Goal: Transaction & Acquisition: Subscribe to service/newsletter

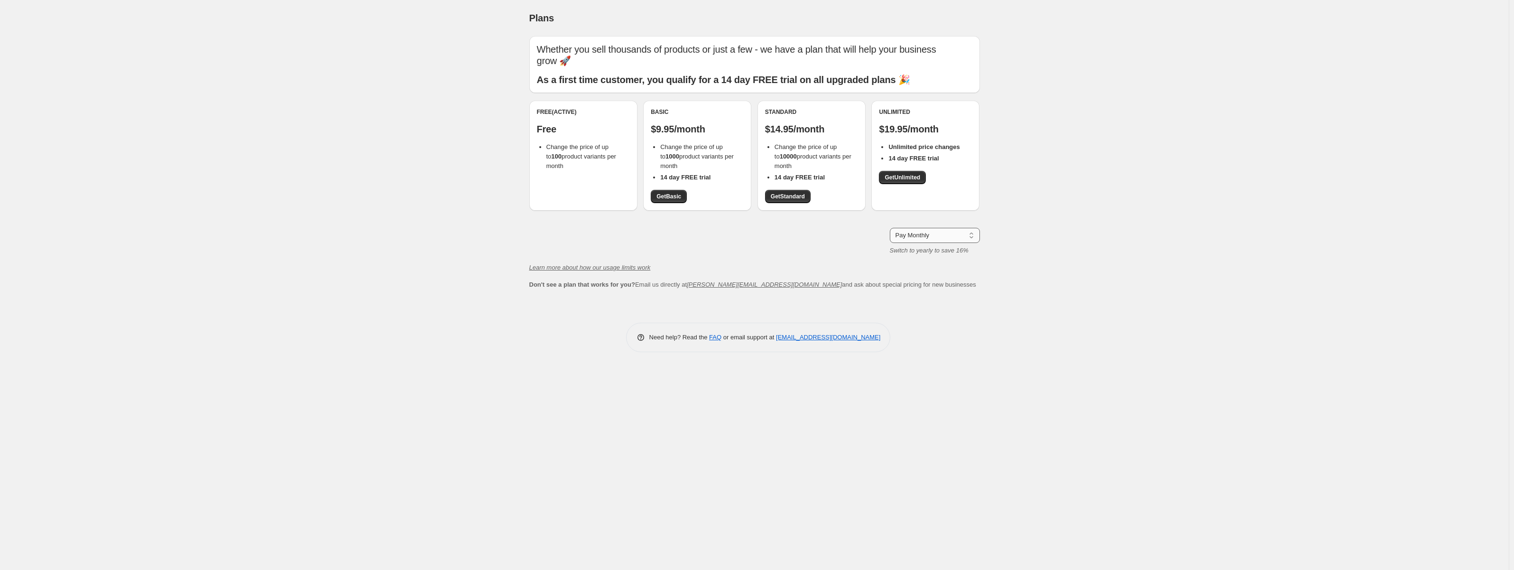
click at [949, 235] on select "Pay Monthly Pay Yearly (Save 16%)" at bounding box center [935, 235] width 90 height 15
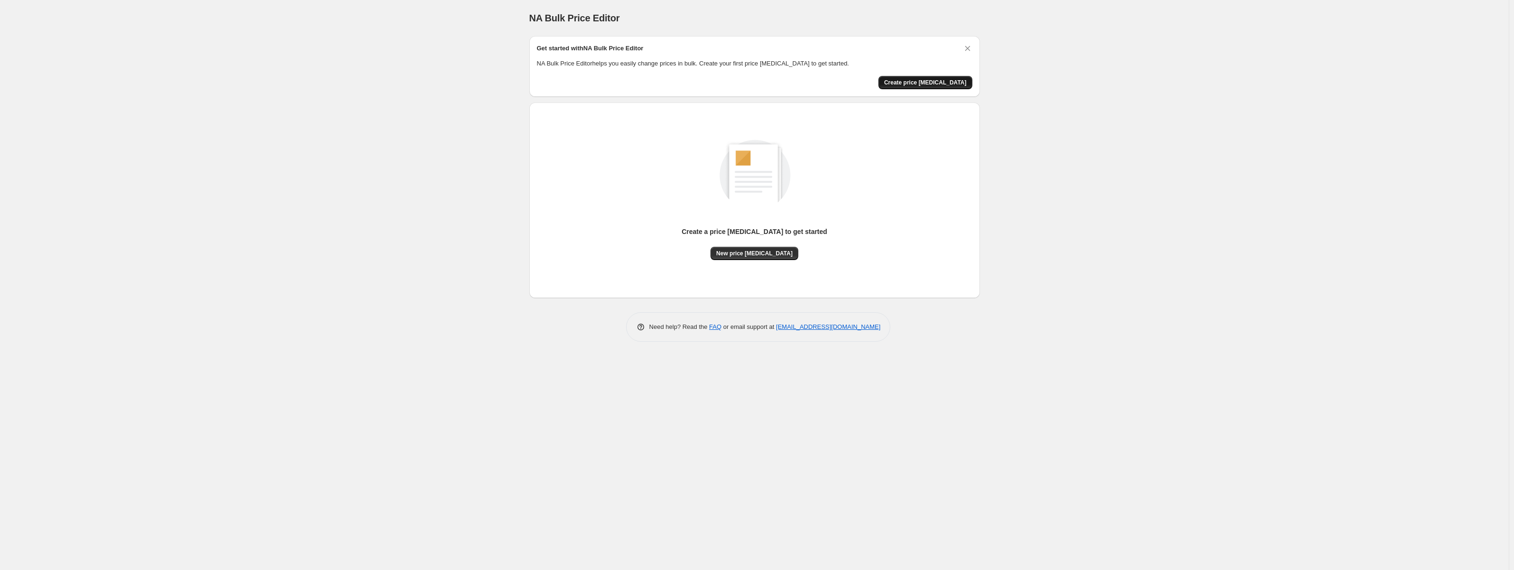
click at [942, 79] on span "Create price change job" at bounding box center [925, 83] width 83 height 8
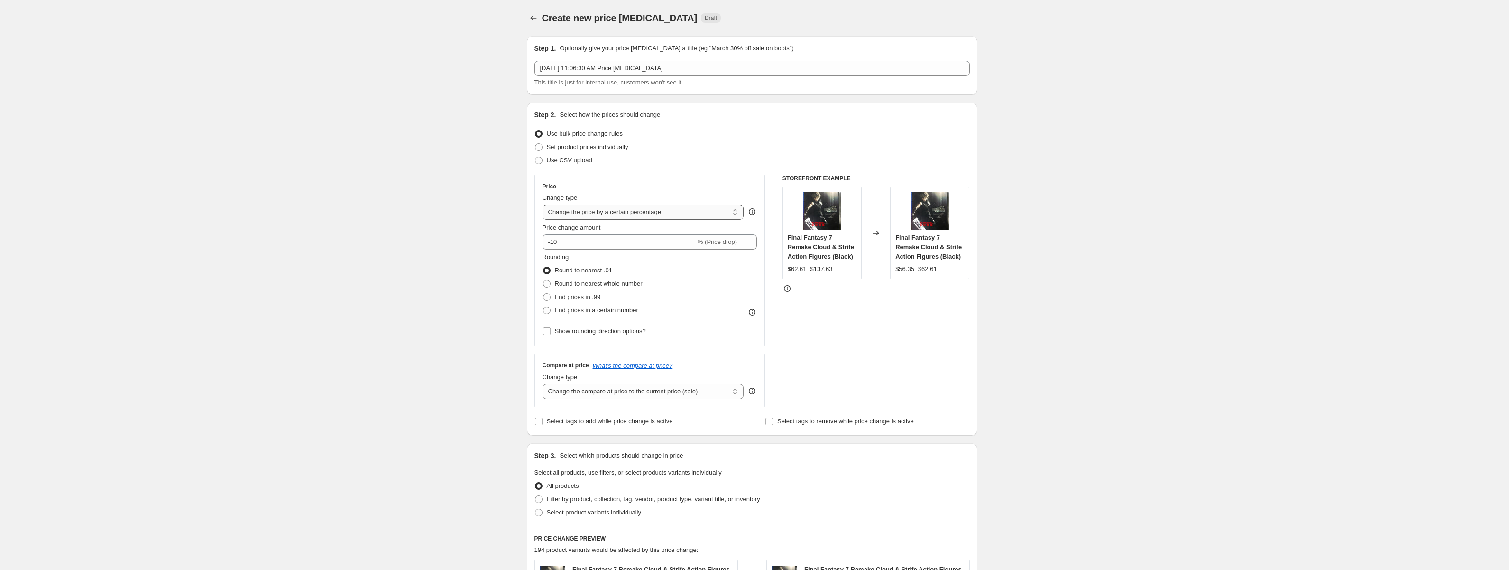
click at [655, 210] on select "Change the price to a certain amount Change the price by a certain amount Chang…" at bounding box center [644, 211] width 202 height 15
select select "no_change"
click at [545, 204] on select "Change the price to a certain amount Change the price by a certain amount Chang…" at bounding box center [644, 211] width 202 height 15
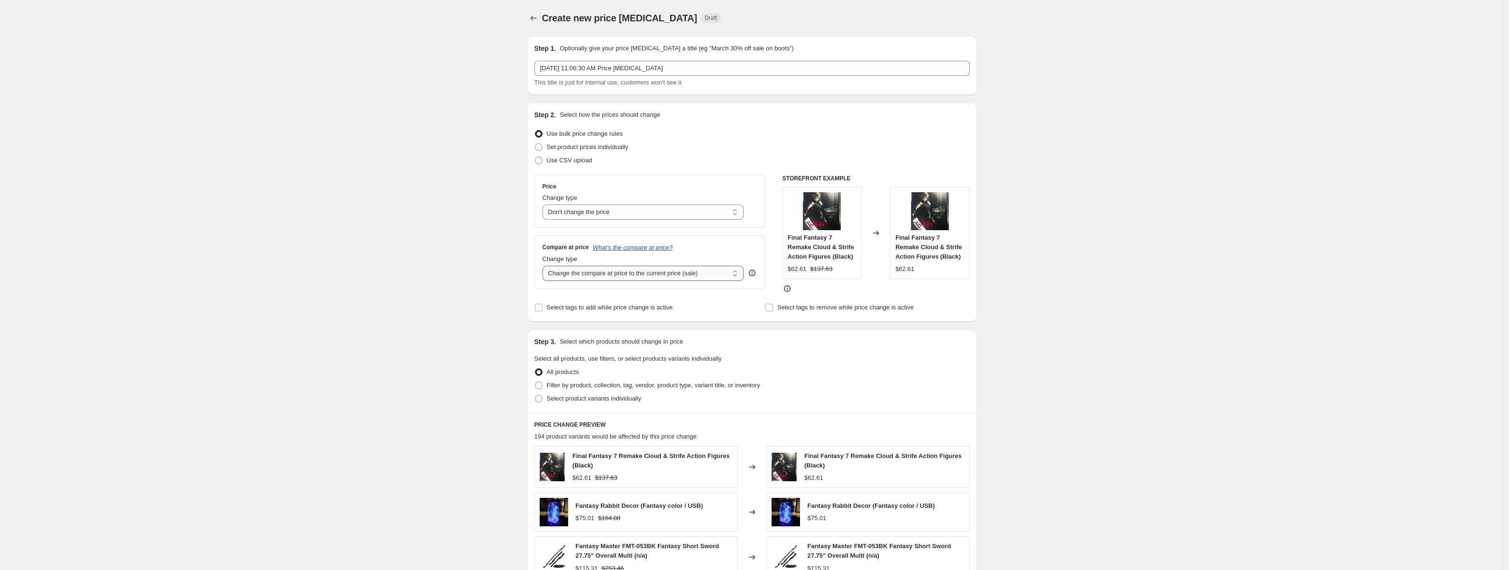
click at [649, 278] on select "Change the compare at price to the current price (sale) Change the compare at p…" at bounding box center [644, 273] width 202 height 15
click at [545, 266] on select "Change the compare at price to the current price (sale) Change the compare at p…" at bounding box center [644, 273] width 202 height 15
click at [653, 269] on select "Change the compare at price to the current price (sale) Change the compare at p…" at bounding box center [644, 273] width 202 height 15
click at [545, 266] on select "Change the compare at price to the current price (sale) Change the compare at p…" at bounding box center [644, 273] width 202 height 15
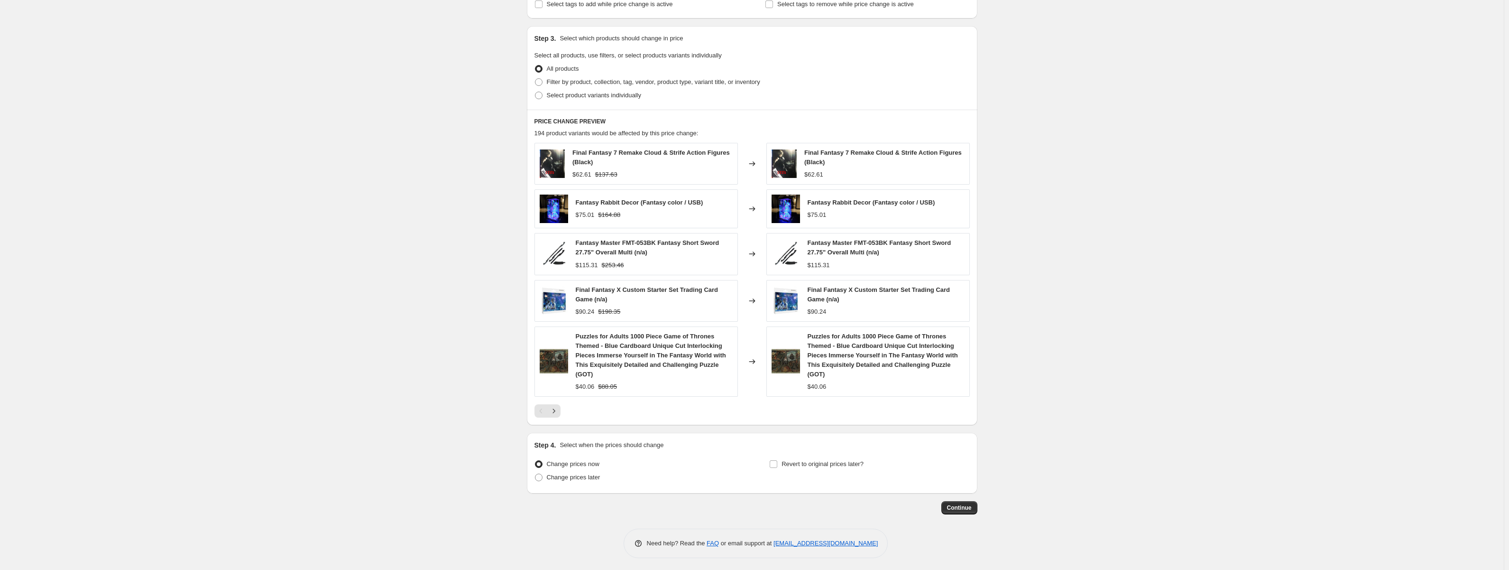
scroll to position [305, 0]
click at [559, 408] on icon "Next" at bounding box center [553, 408] width 9 height 9
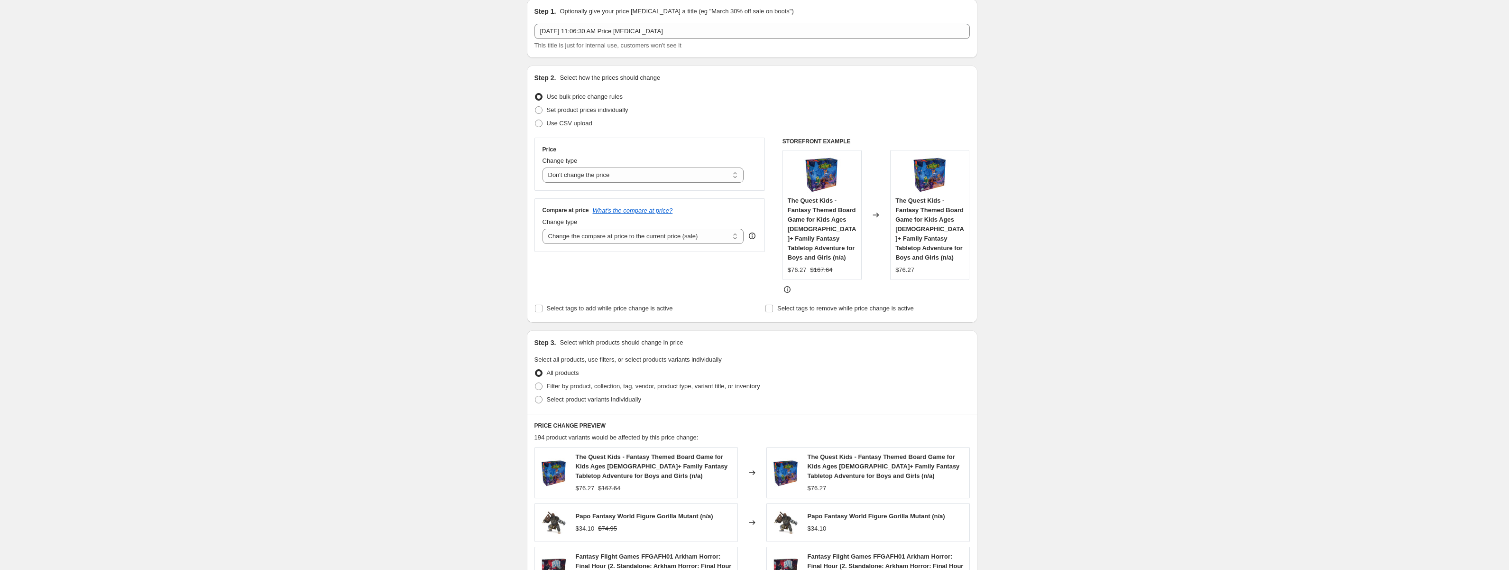
scroll to position [21, 0]
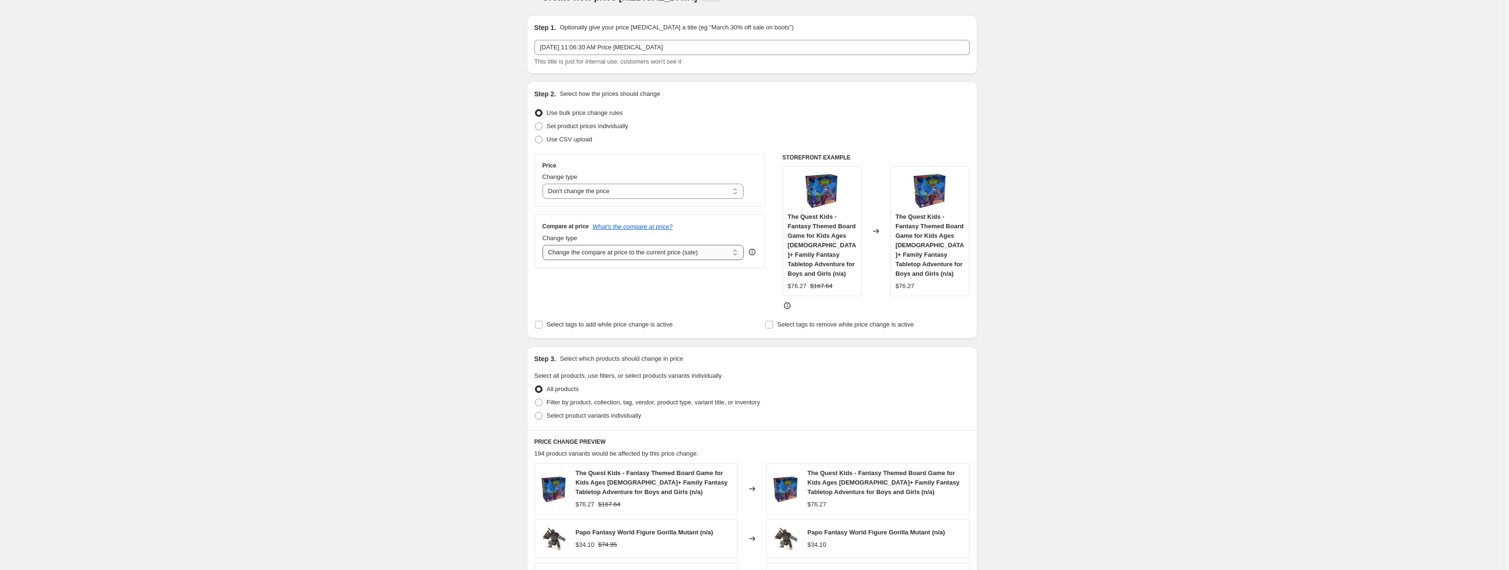
click at [637, 255] on select "Change the compare at price to the current price (sale) Change the compare at p…" at bounding box center [644, 252] width 202 height 15
click at [545, 245] on select "Change the compare at price to the current price (sale) Change the compare at p…" at bounding box center [644, 252] width 202 height 15
click at [621, 253] on select "Change the compare at price to the current price (sale) Change the compare at p…" at bounding box center [644, 252] width 202 height 15
select select "remove"
click at [545, 245] on select "Change the compare at price to the current price (sale) Change the compare at p…" at bounding box center [644, 252] width 202 height 15
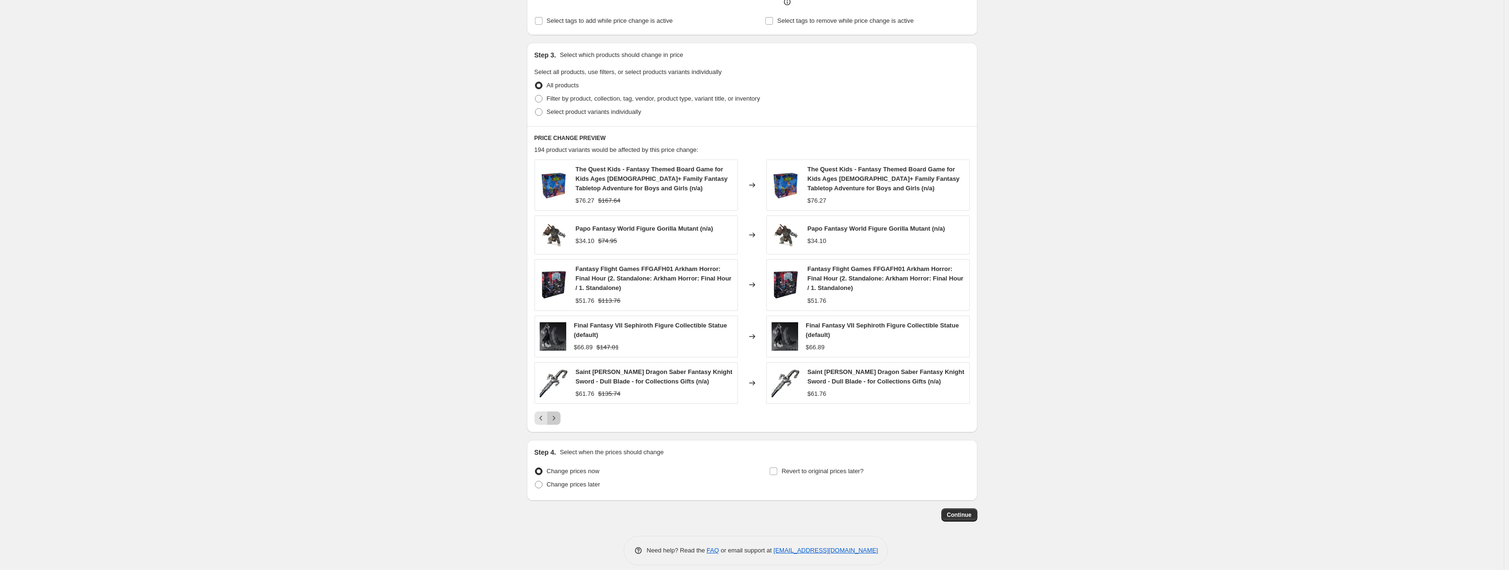
click at [556, 413] on icon "Next" at bounding box center [553, 417] width 9 height 9
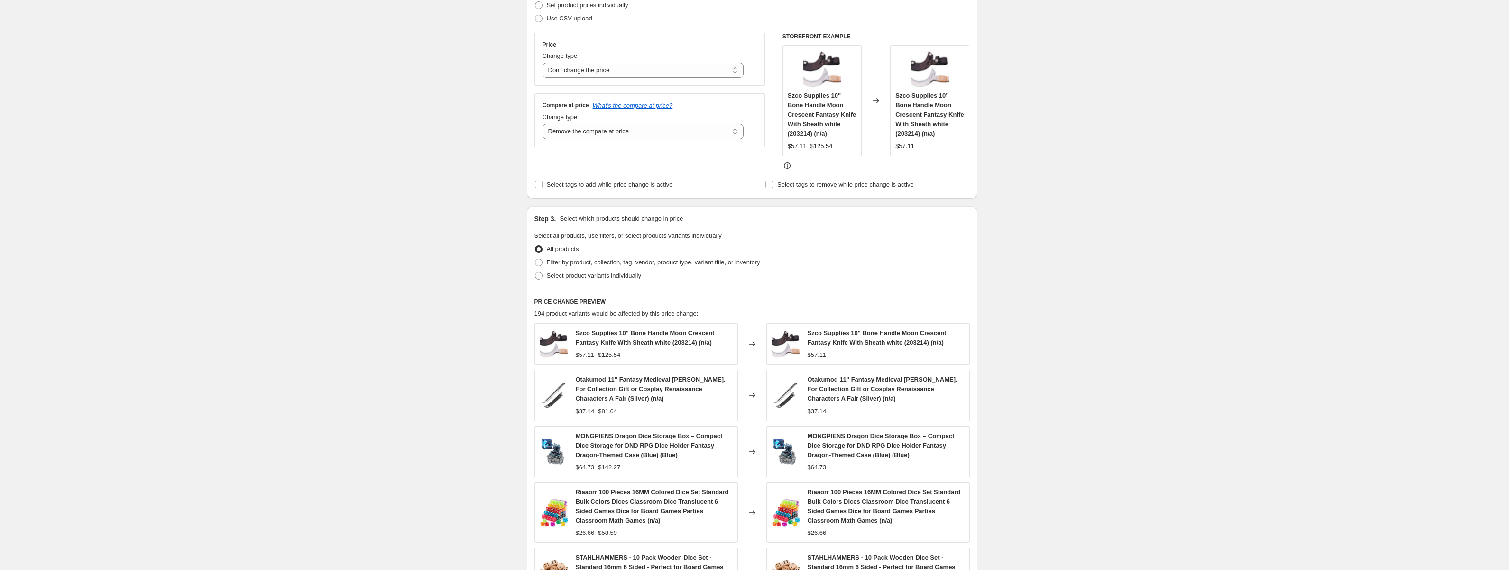
scroll to position [332, 0]
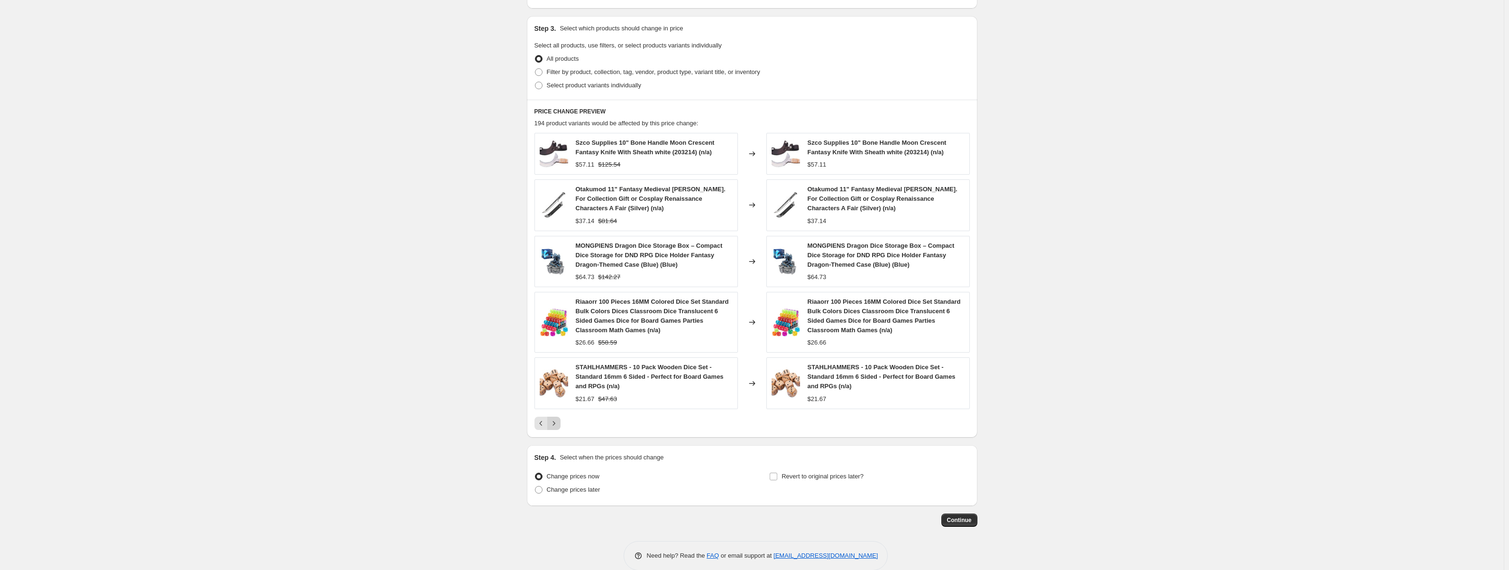
click at [551, 428] on button "Next" at bounding box center [553, 422] width 13 height 13
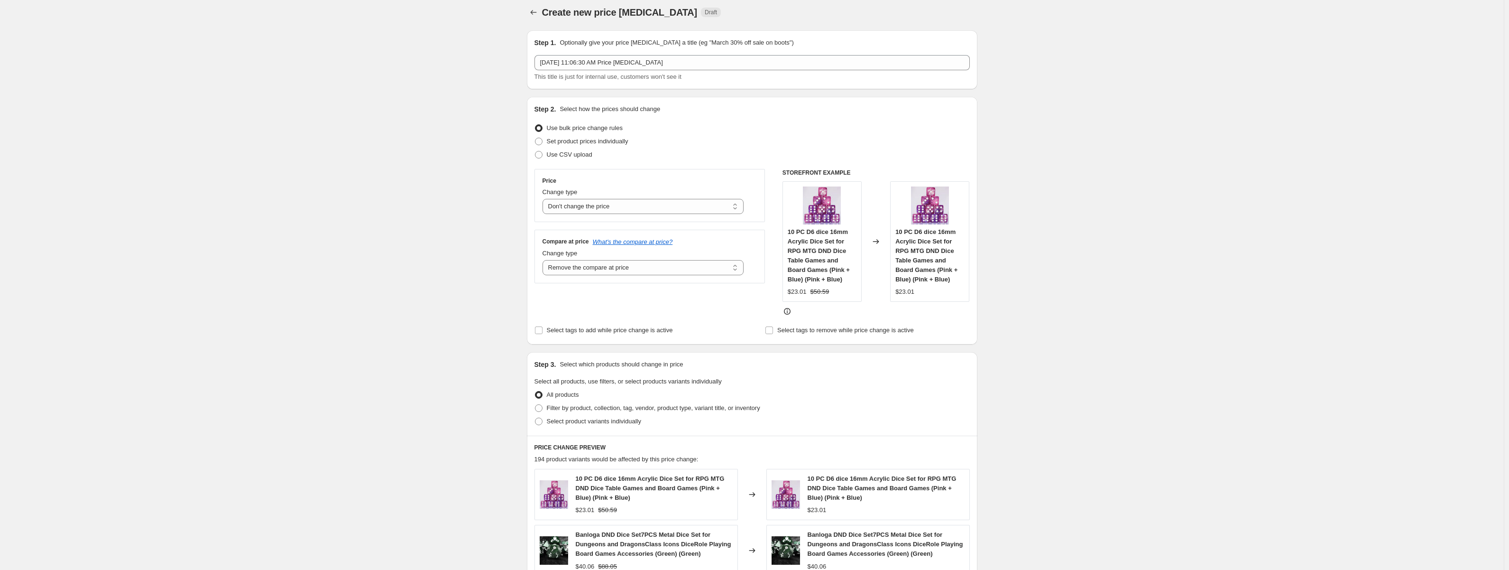
scroll to position [0, 0]
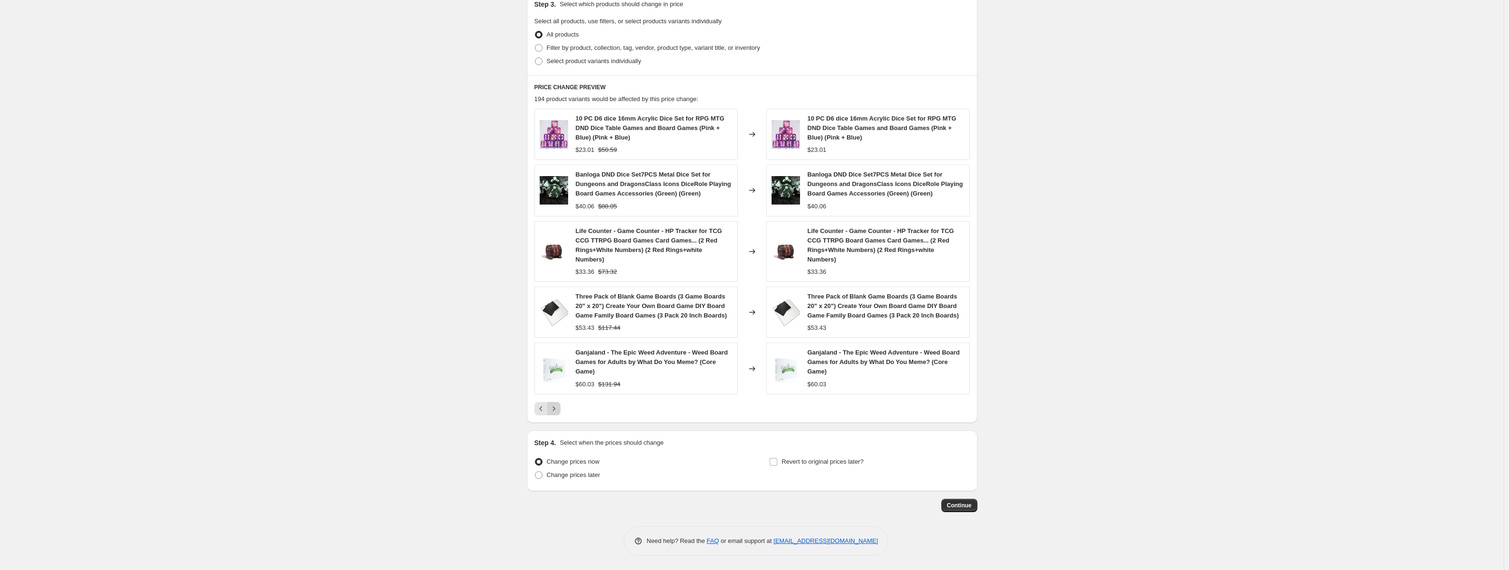
click at [553, 406] on icon "Next" at bounding box center [553, 408] width 9 height 9
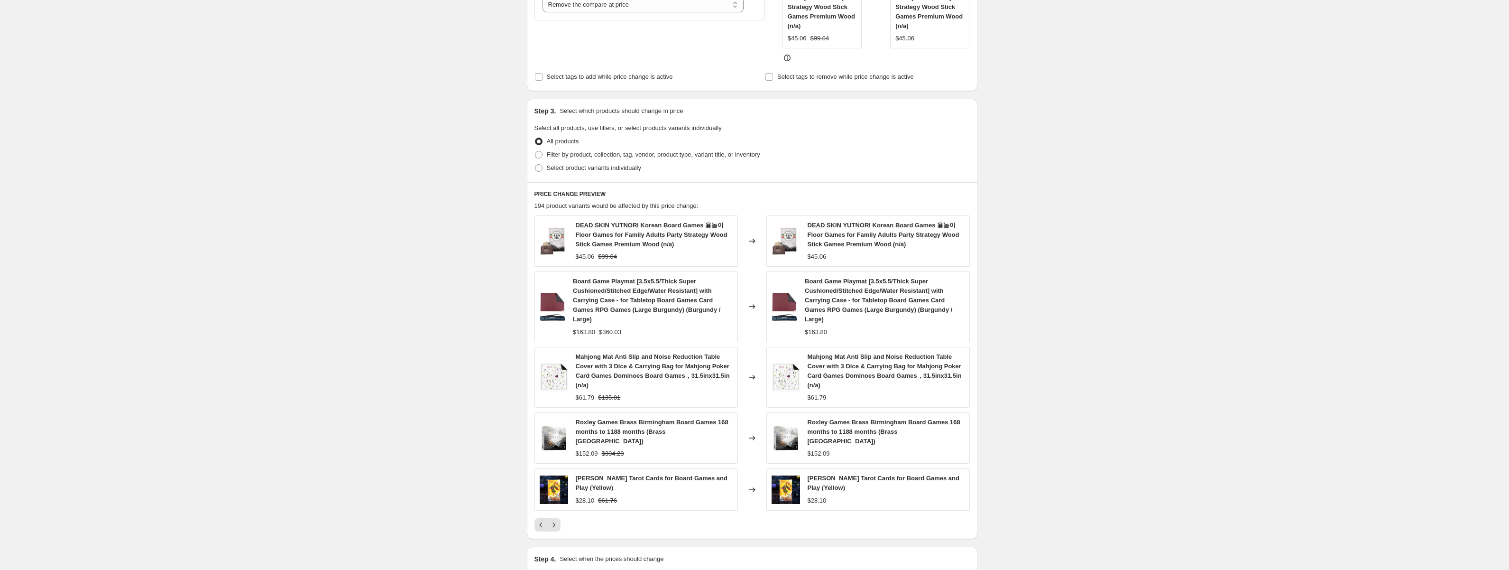
scroll to position [366, 0]
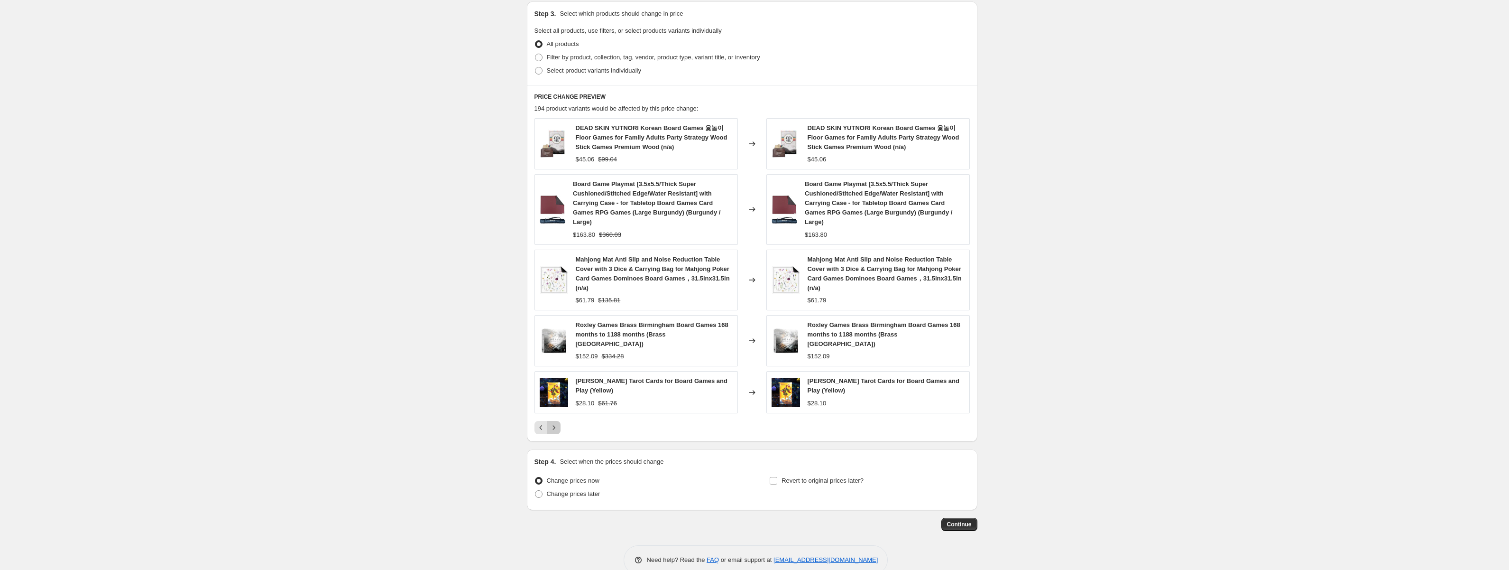
click at [553, 423] on icon "Next" at bounding box center [553, 427] width 9 height 9
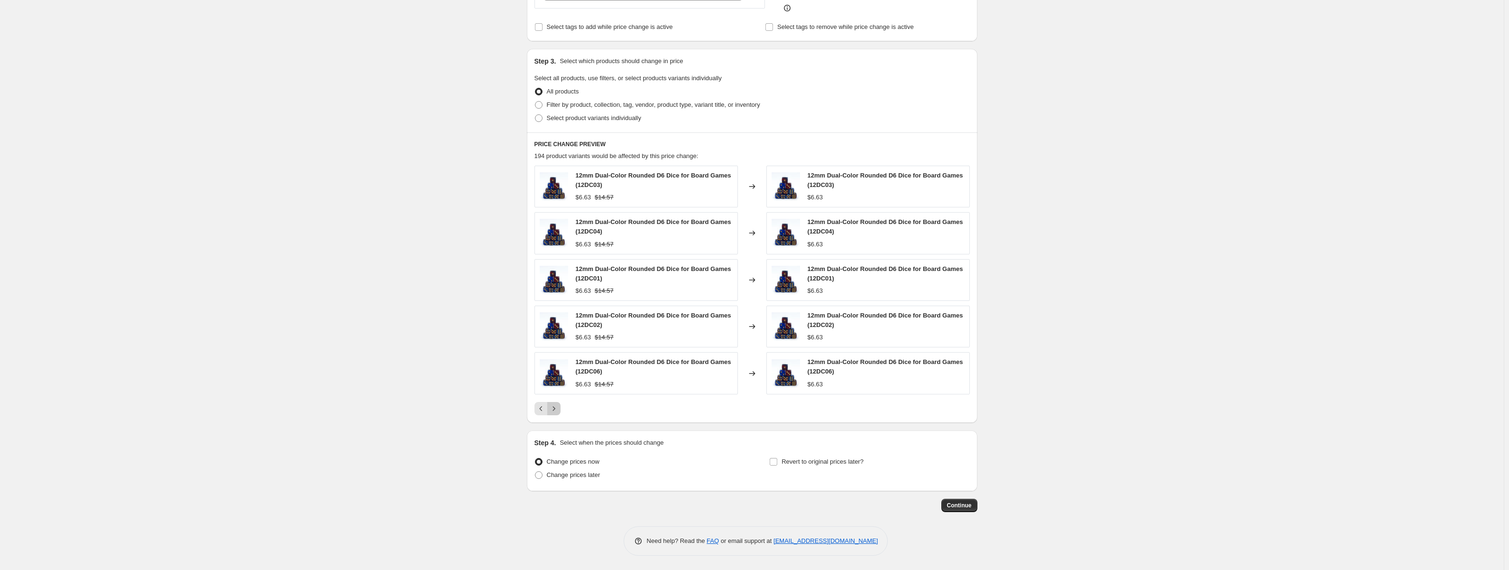
click at [561, 409] on button "Next" at bounding box center [553, 408] width 13 height 13
click at [559, 408] on icon "Next" at bounding box center [553, 408] width 9 height 9
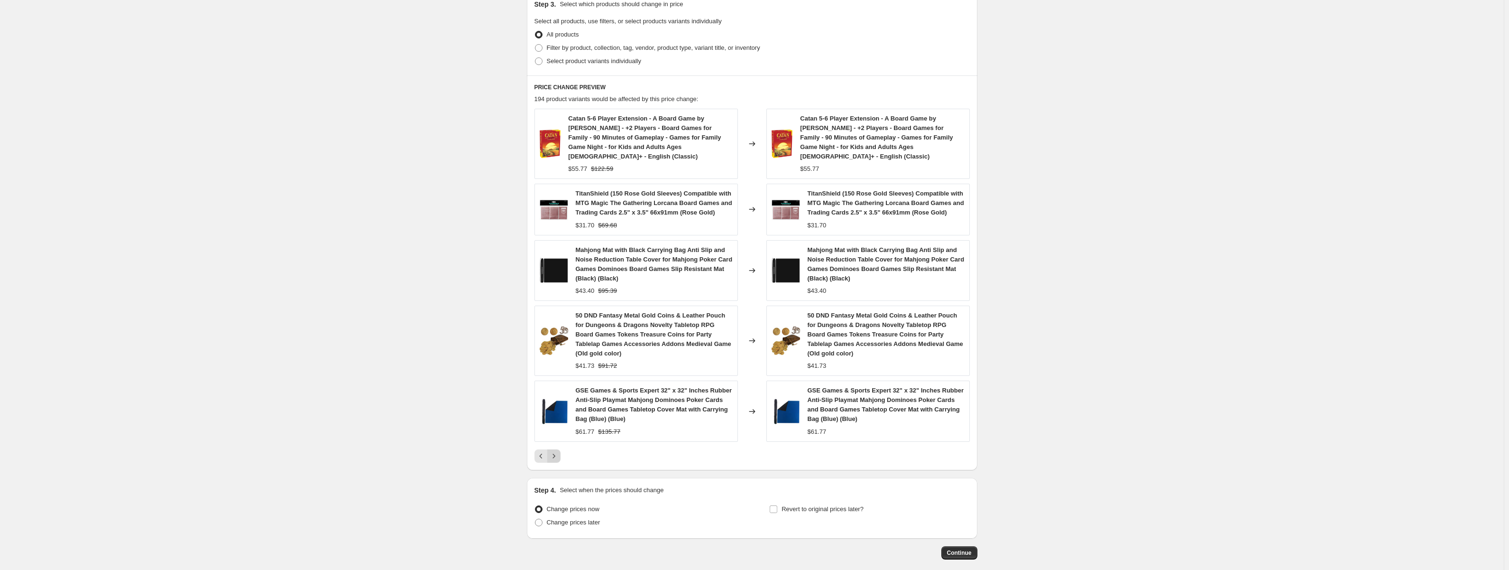
click at [559, 451] on icon "Next" at bounding box center [553, 455] width 9 height 9
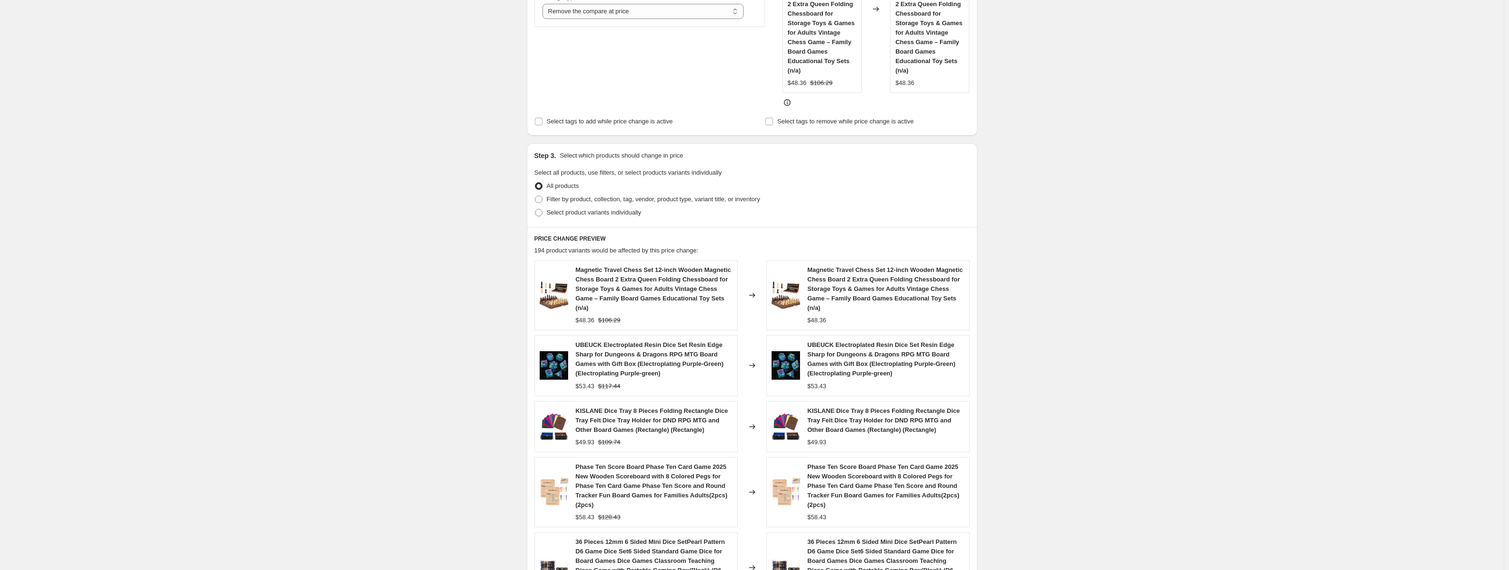
scroll to position [451, 0]
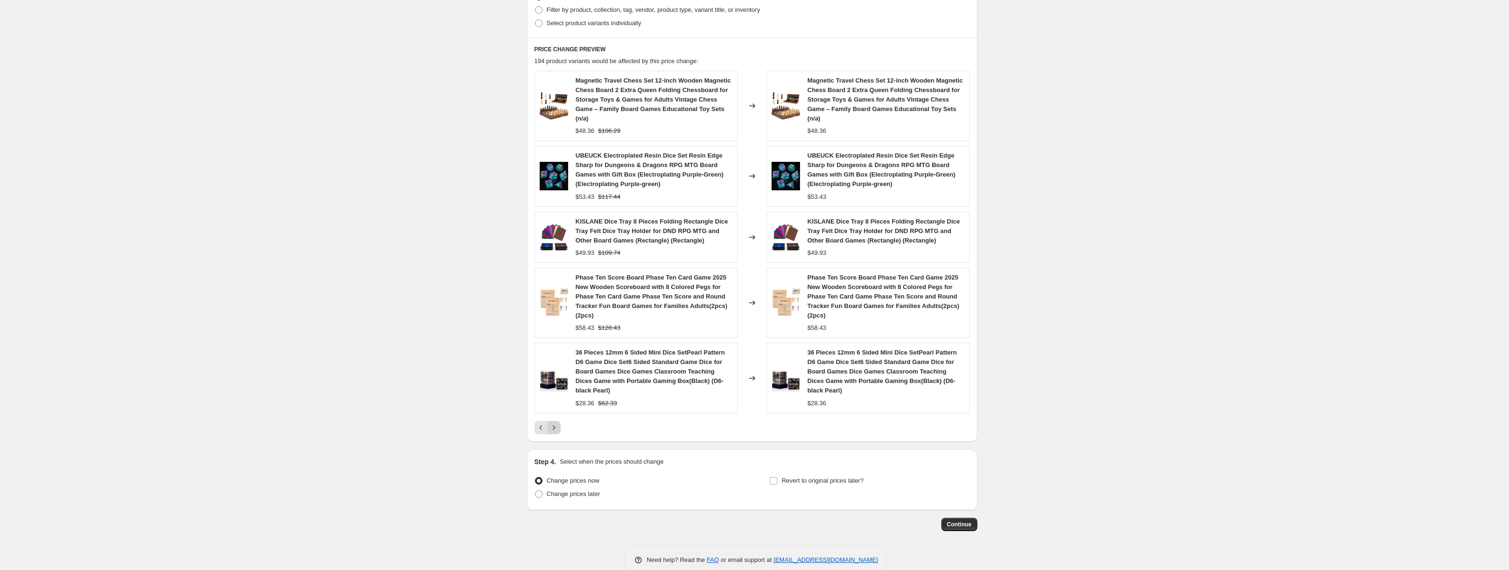
click at [555, 423] on icon "Next" at bounding box center [553, 427] width 9 height 9
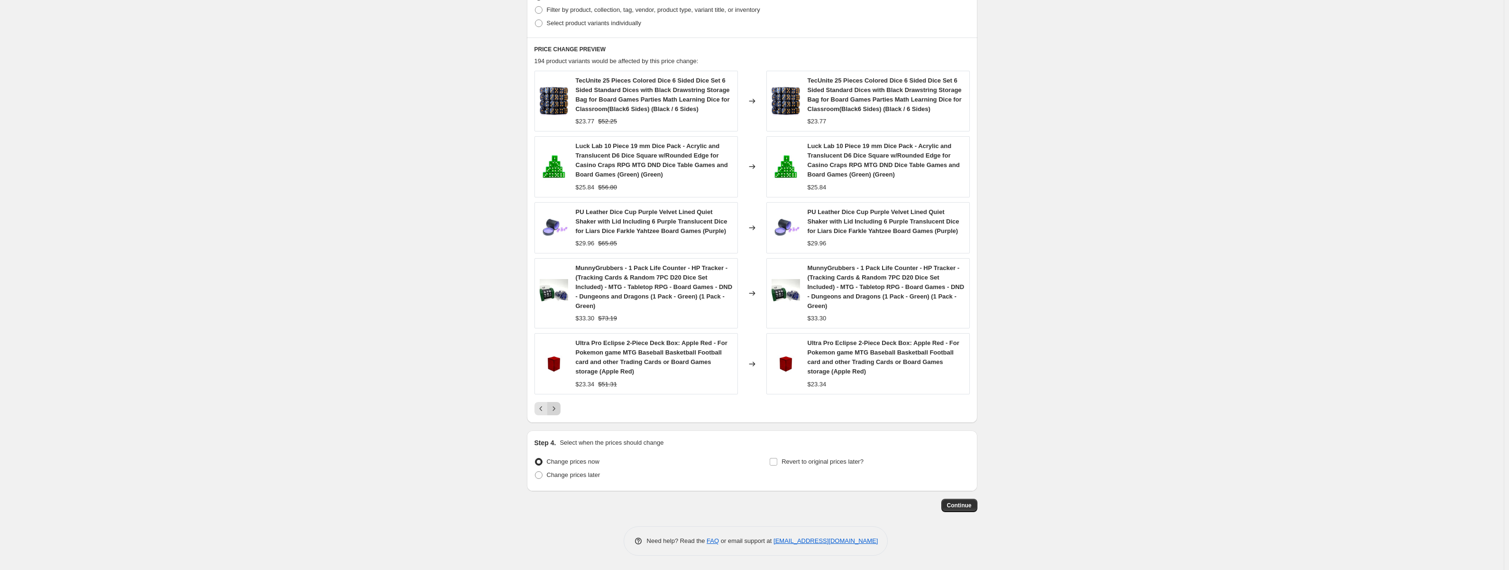
click at [559, 413] on icon "Next" at bounding box center [553, 408] width 9 height 9
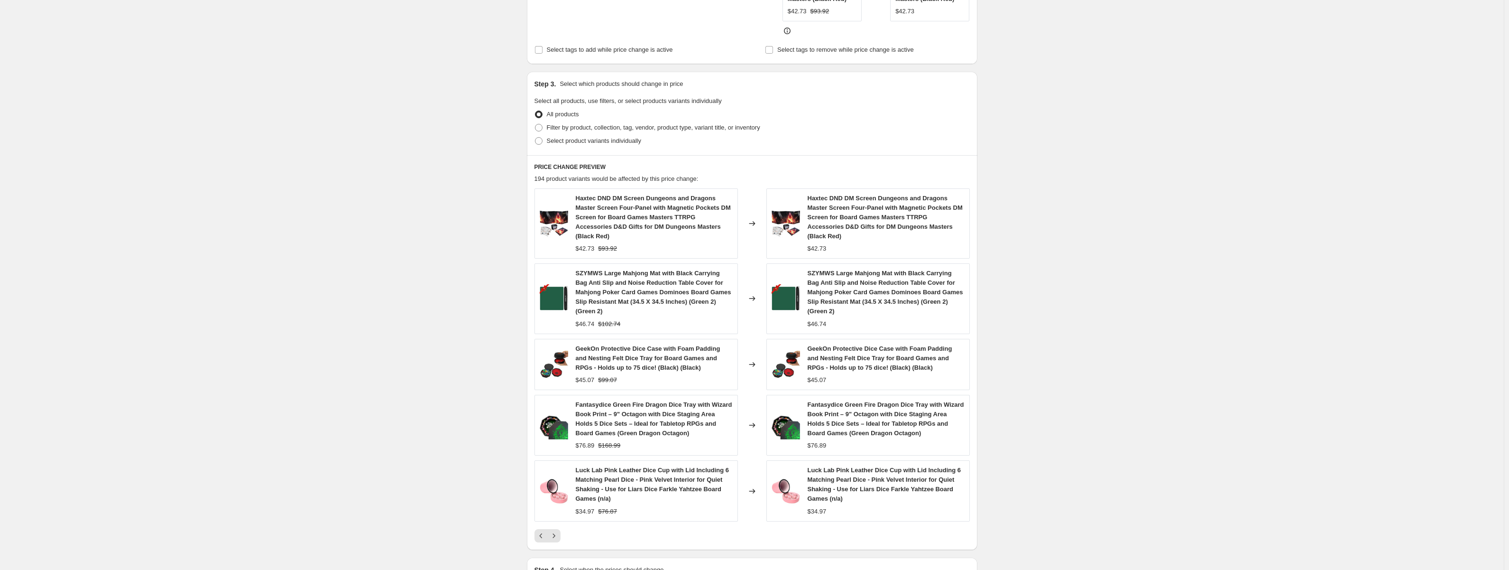
scroll to position [442, 0]
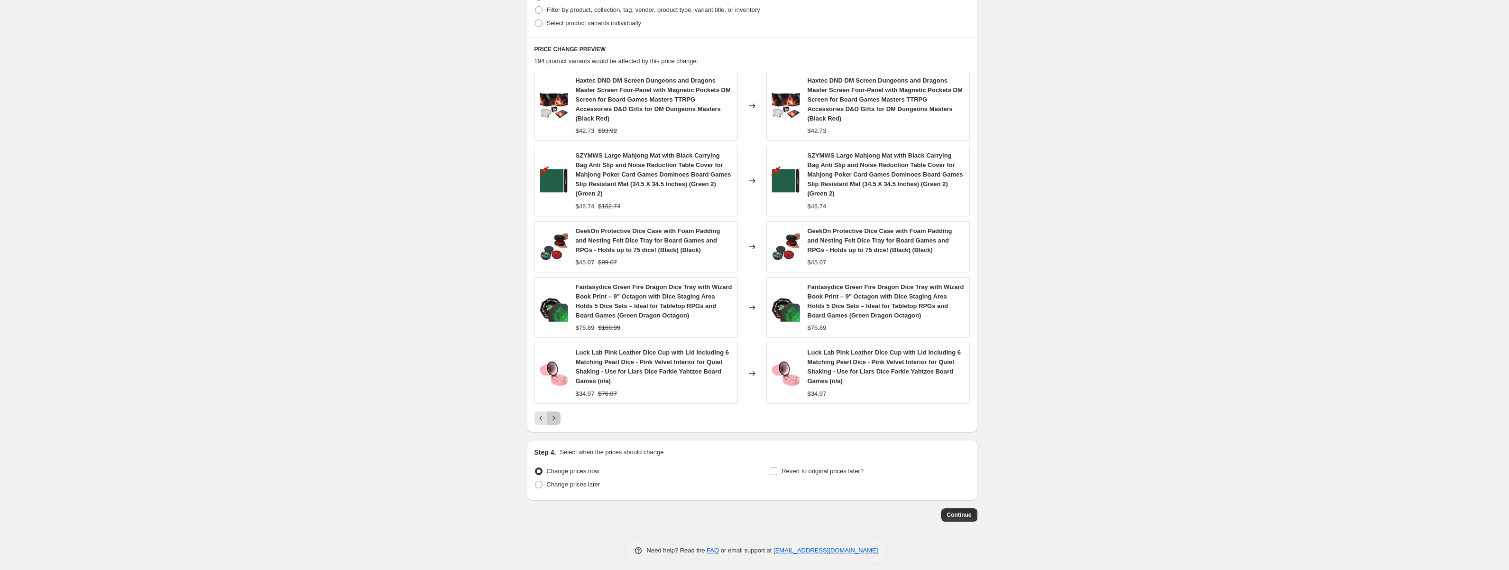
click at [561, 411] on button "Next" at bounding box center [553, 417] width 13 height 13
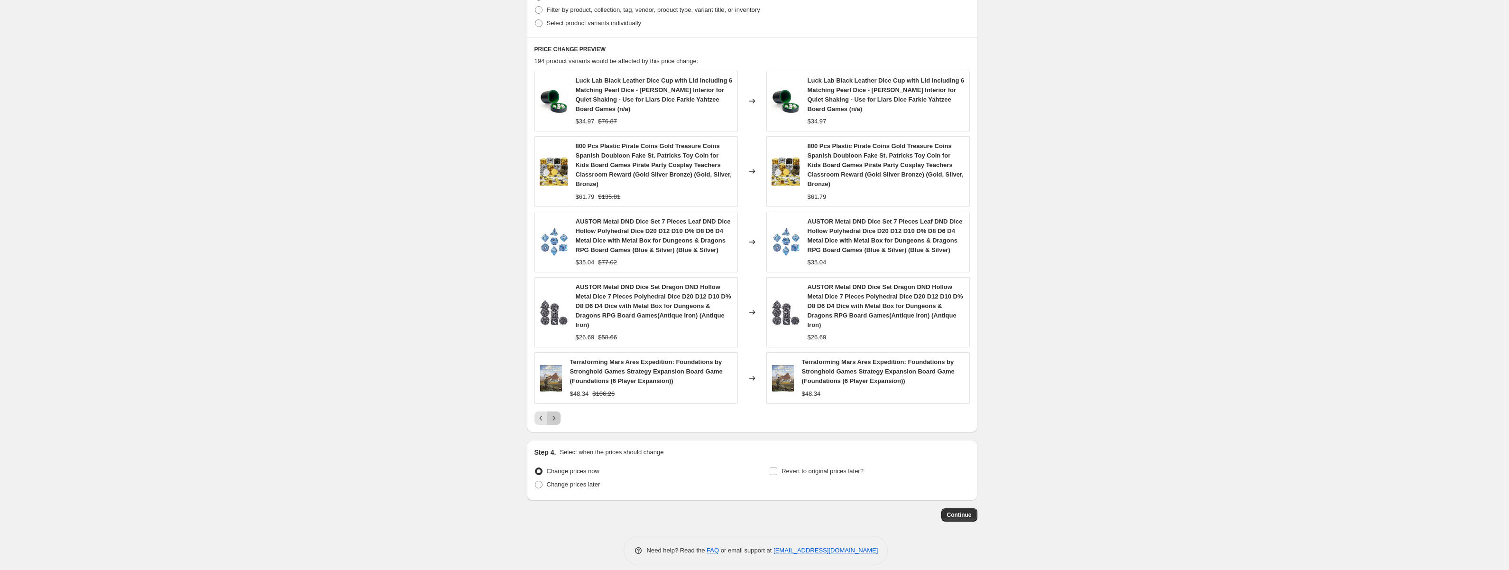
click at [559, 413] on icon "Next" at bounding box center [553, 417] width 9 height 9
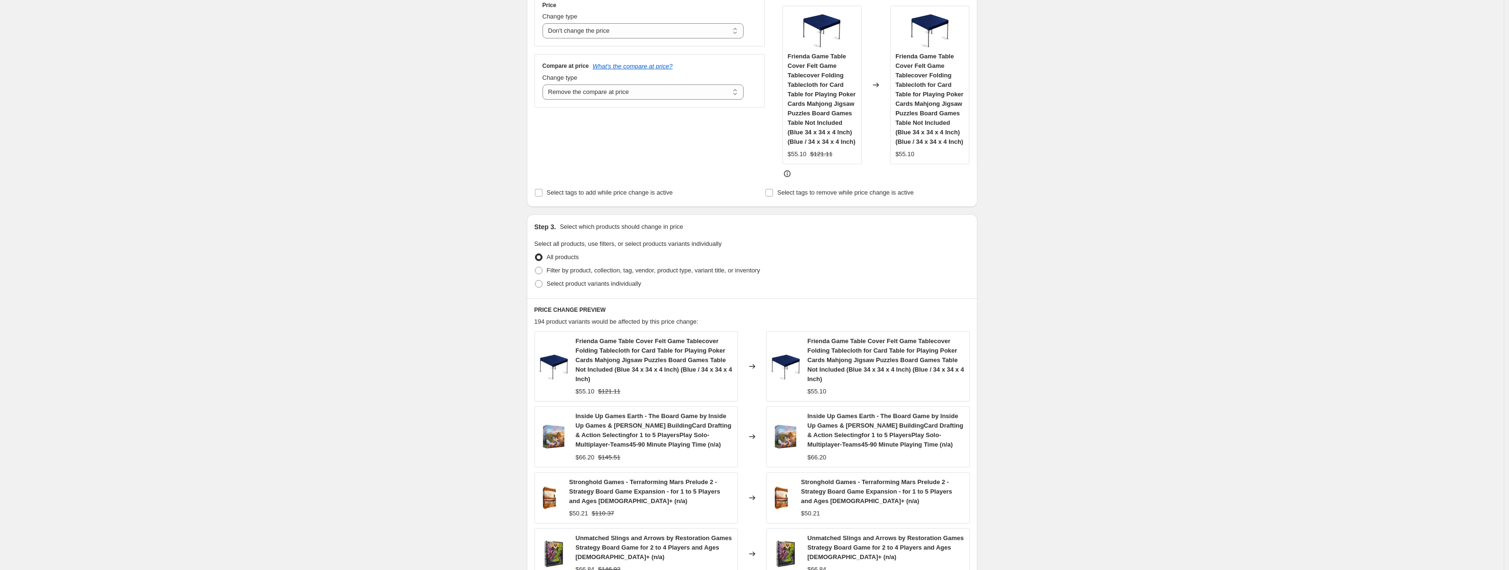
scroll to position [432, 0]
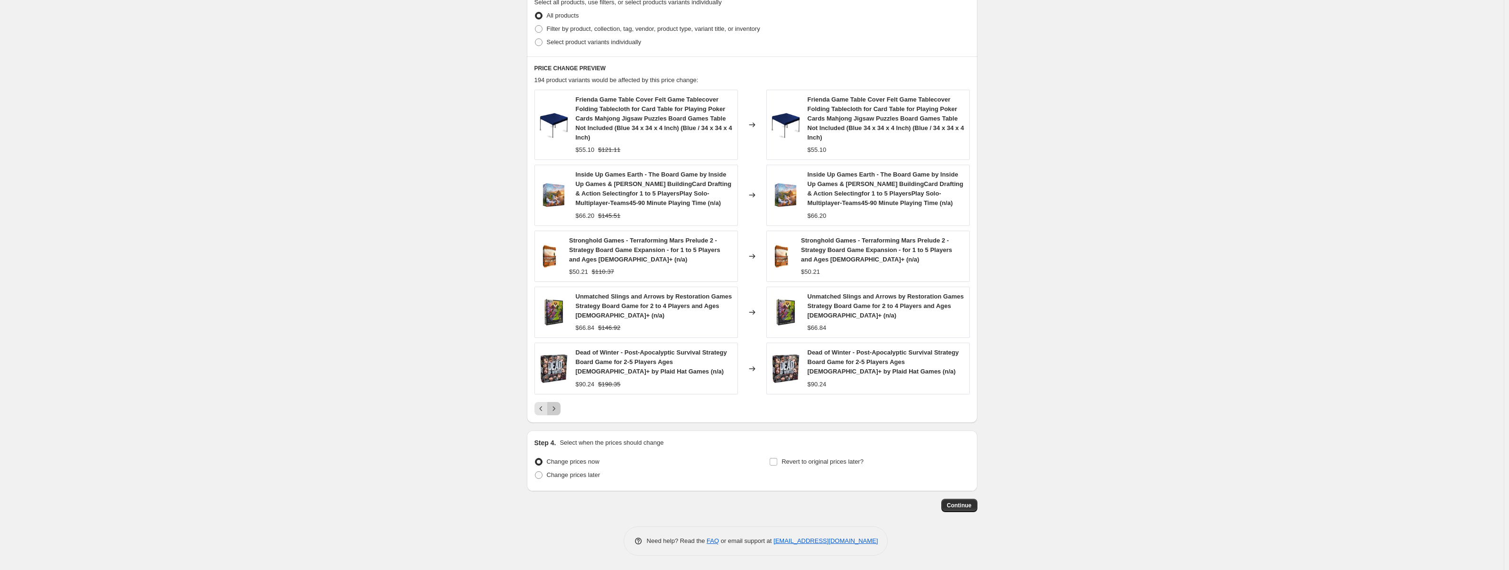
click at [559, 413] on icon "Next" at bounding box center [553, 408] width 9 height 9
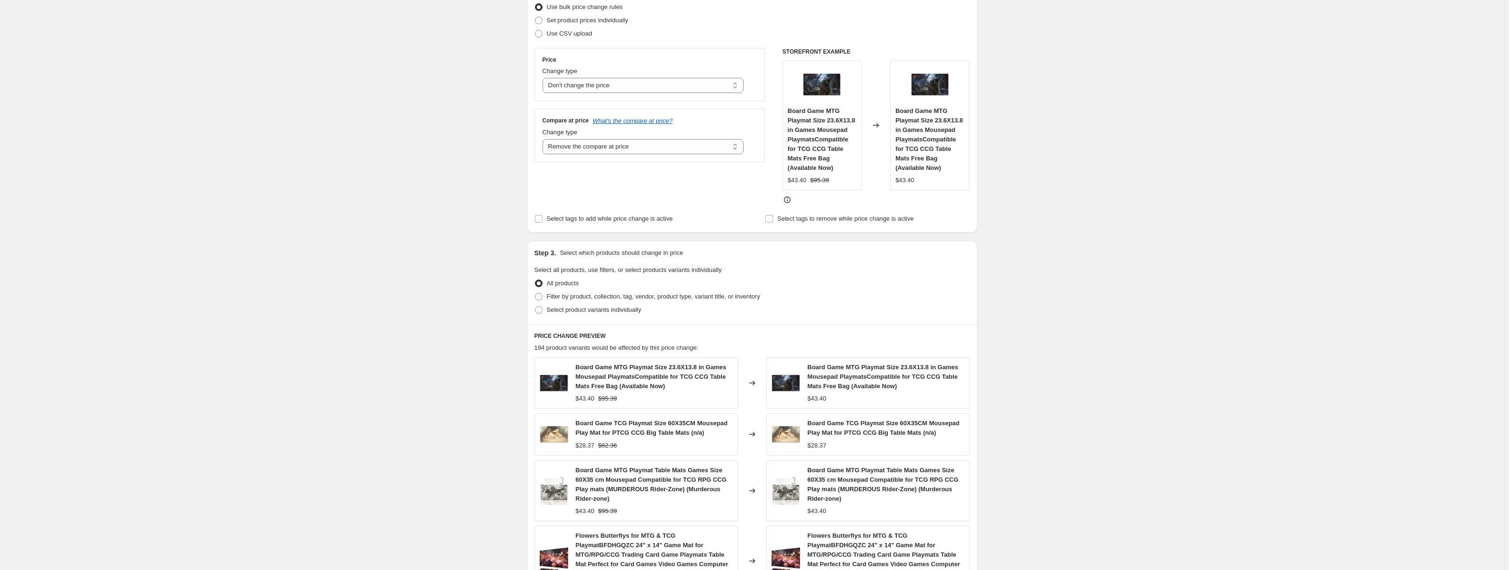
scroll to position [337, 0]
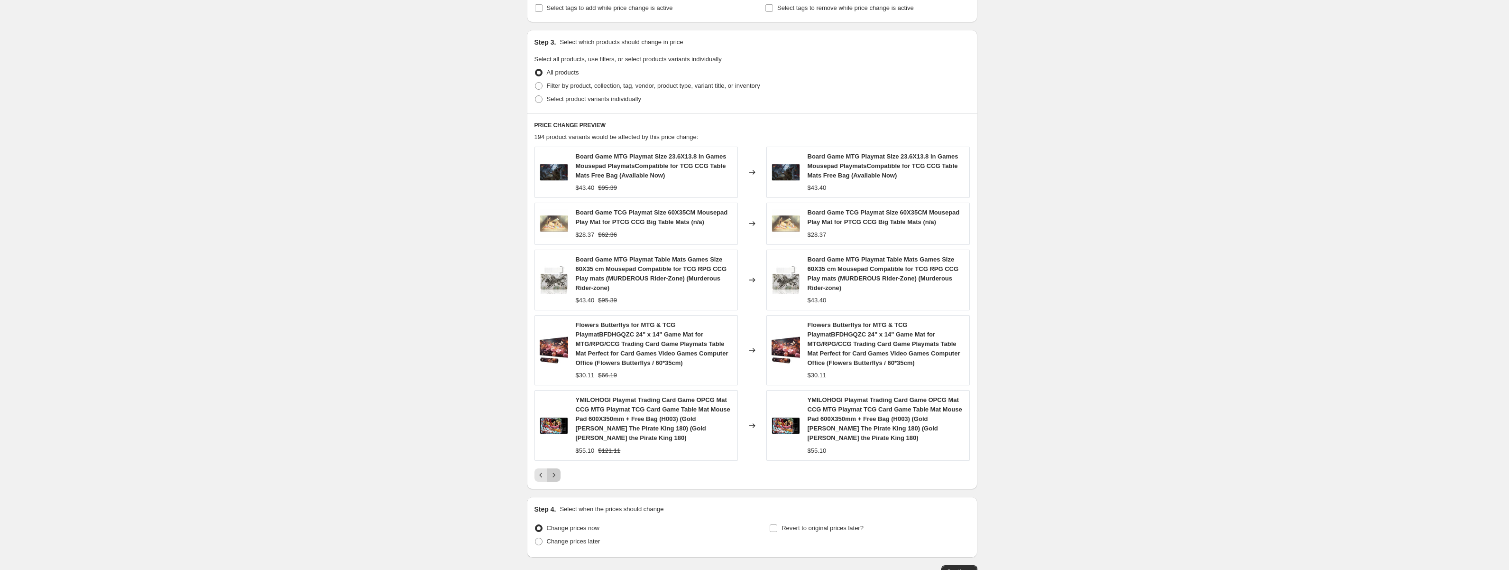
click at [557, 471] on button "Next" at bounding box center [553, 474] width 13 height 13
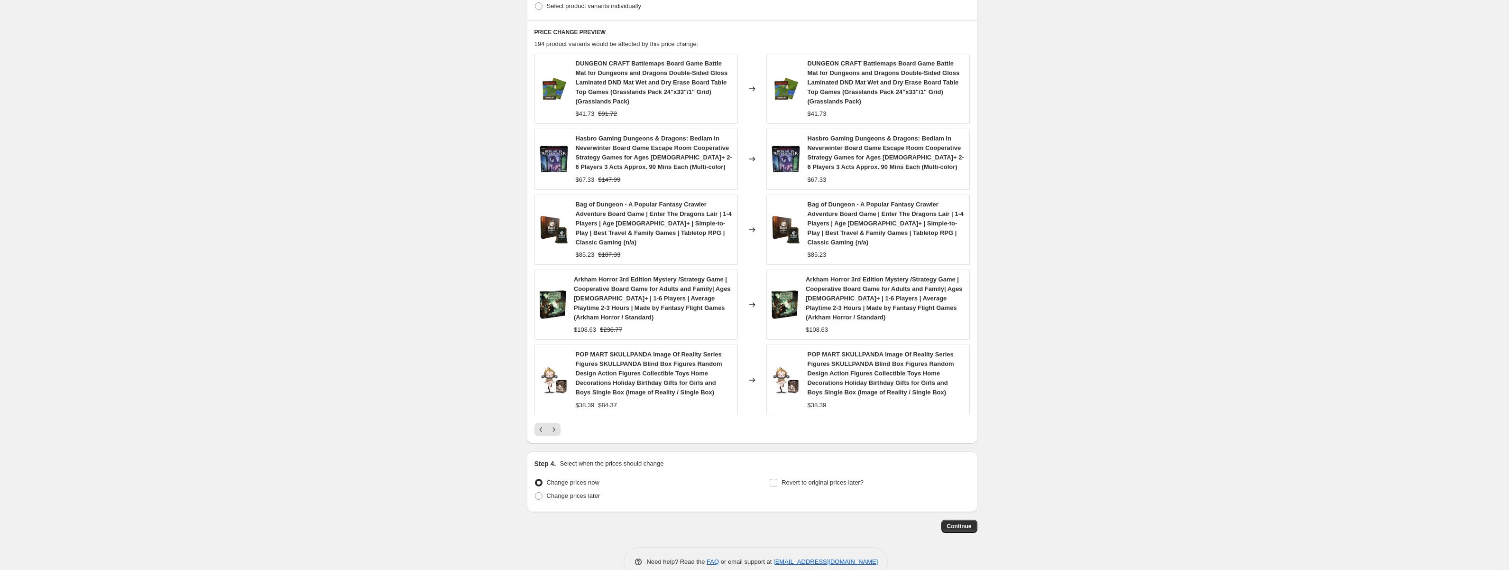
scroll to position [470, 0]
click at [554, 423] on icon "Next" at bounding box center [553, 427] width 9 height 9
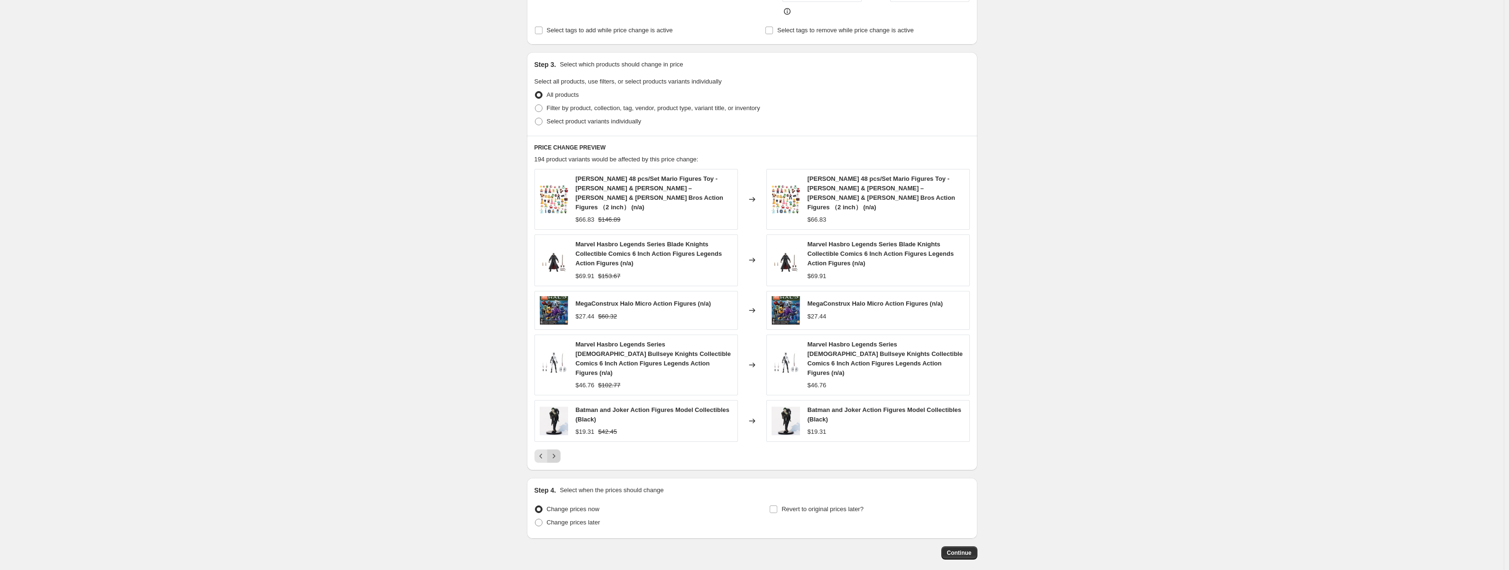
scroll to position [334, 0]
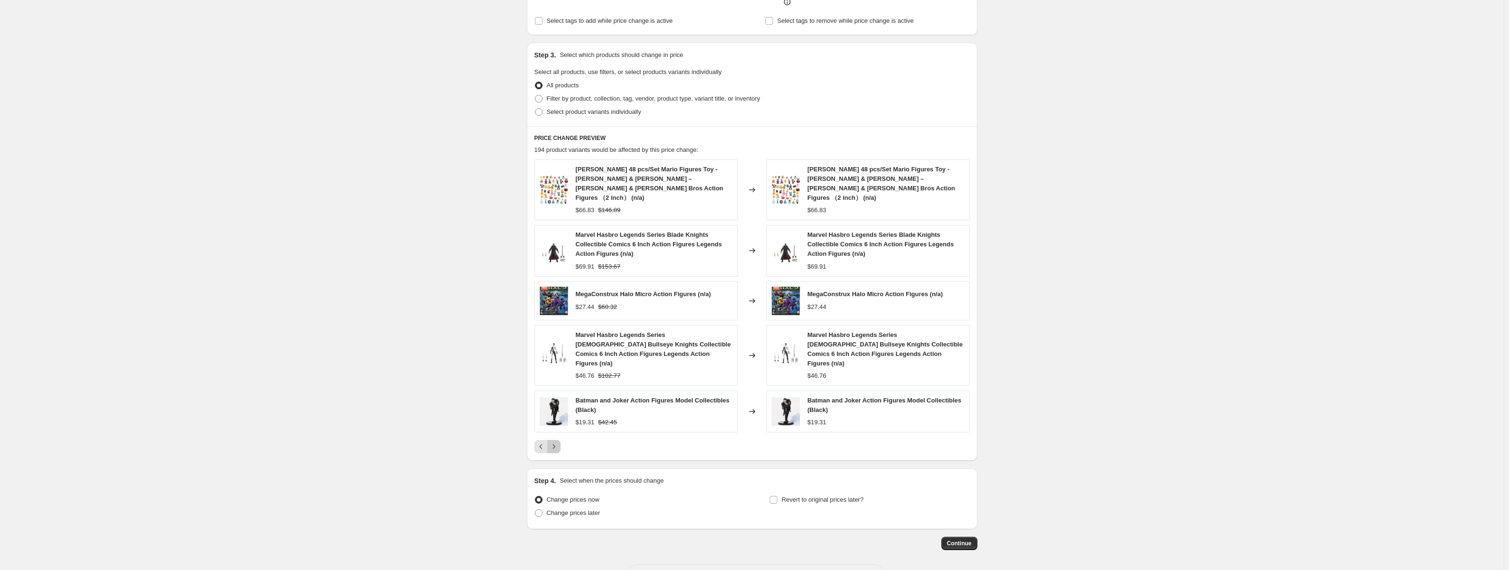
click at [552, 442] on icon "Next" at bounding box center [553, 446] width 9 height 9
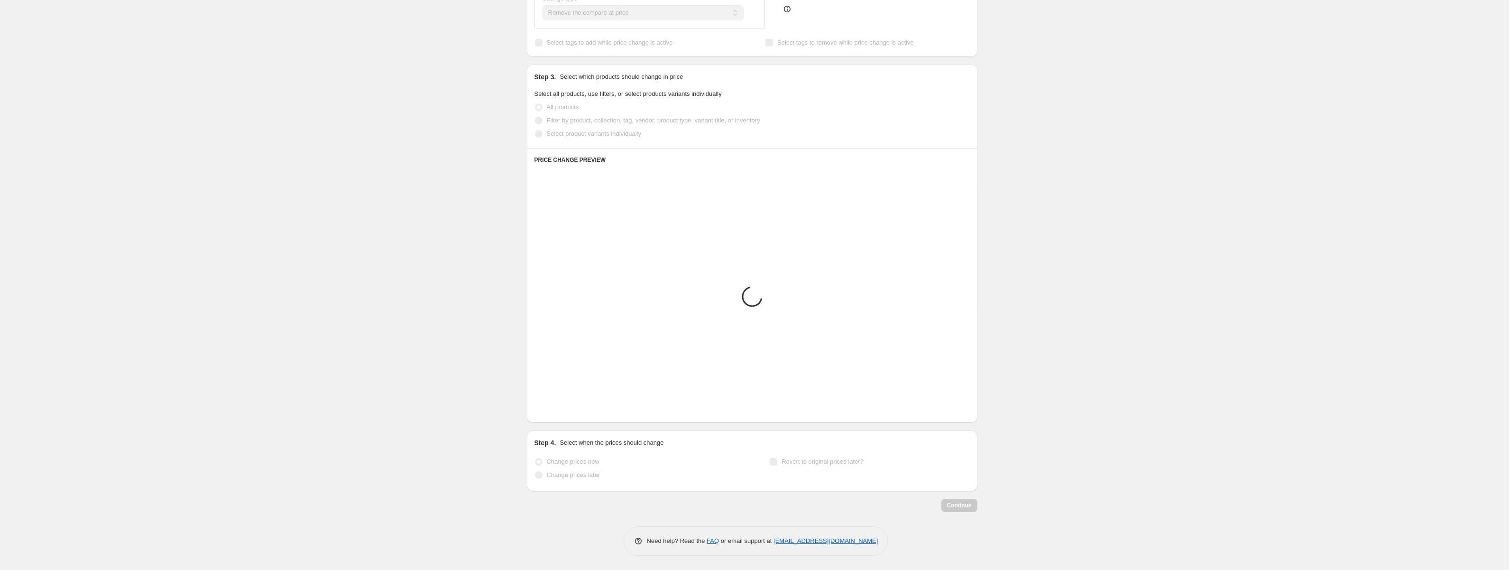
scroll to position [273, 0]
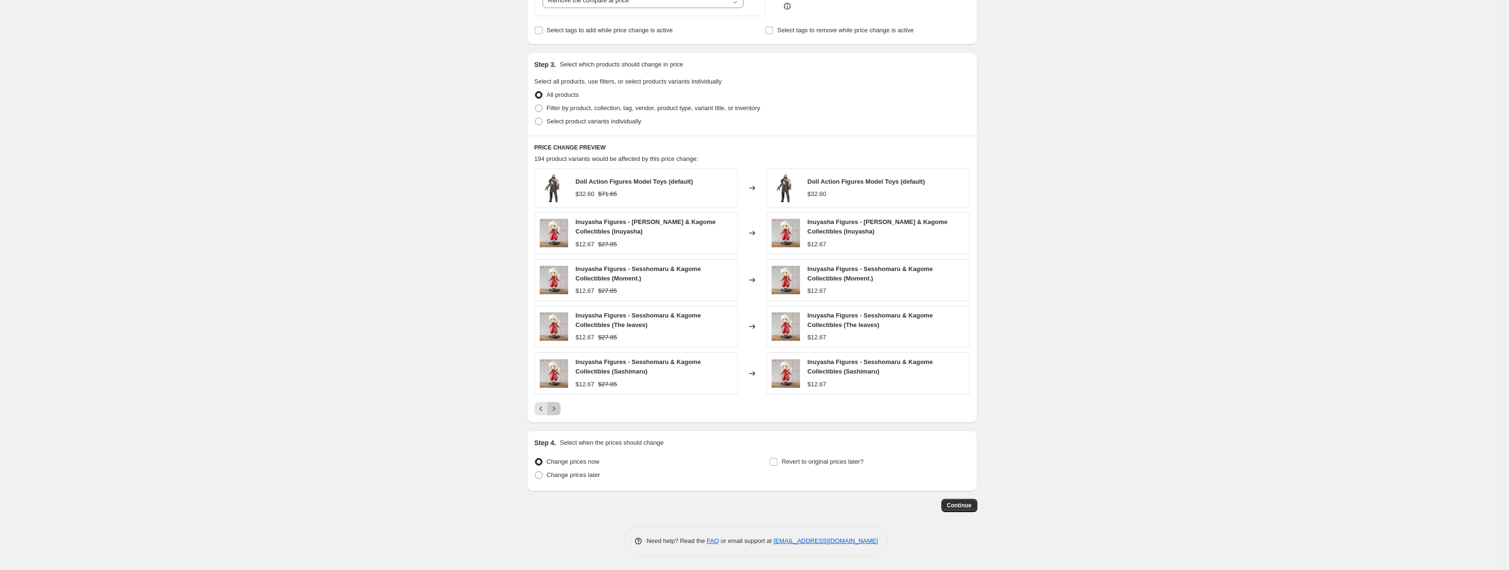
click at [559, 411] on icon "Next" at bounding box center [553, 408] width 9 height 9
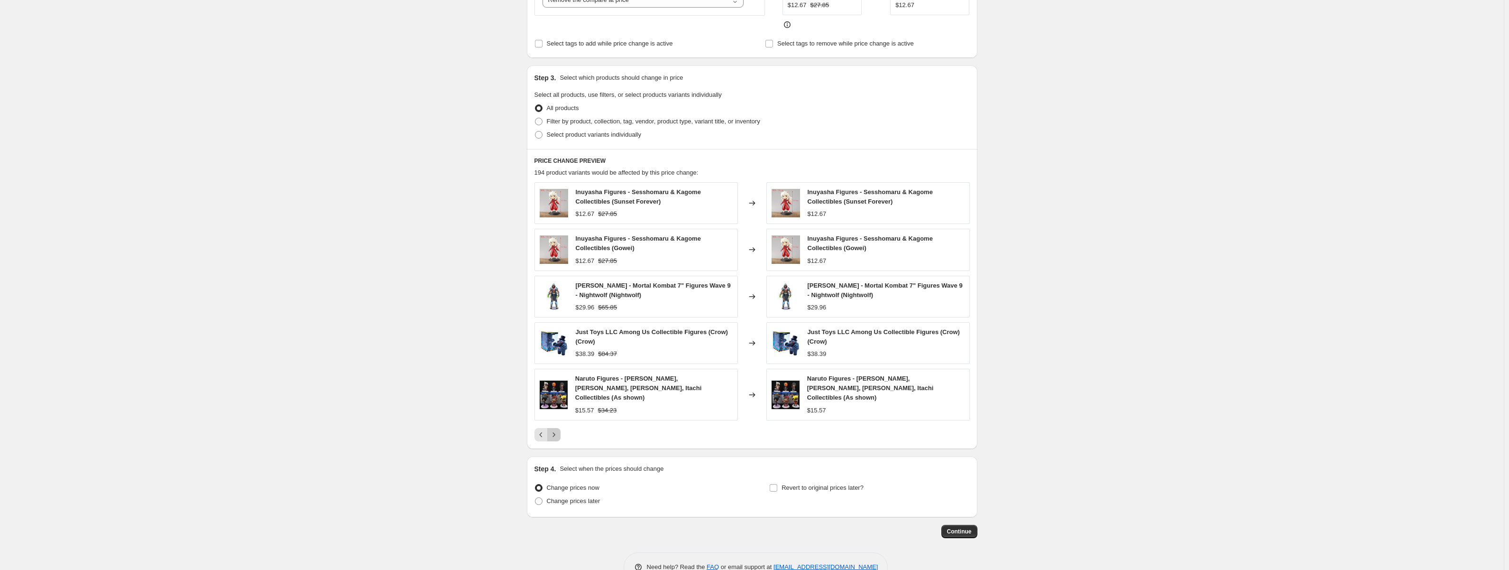
click at [557, 430] on icon "Next" at bounding box center [553, 434] width 9 height 9
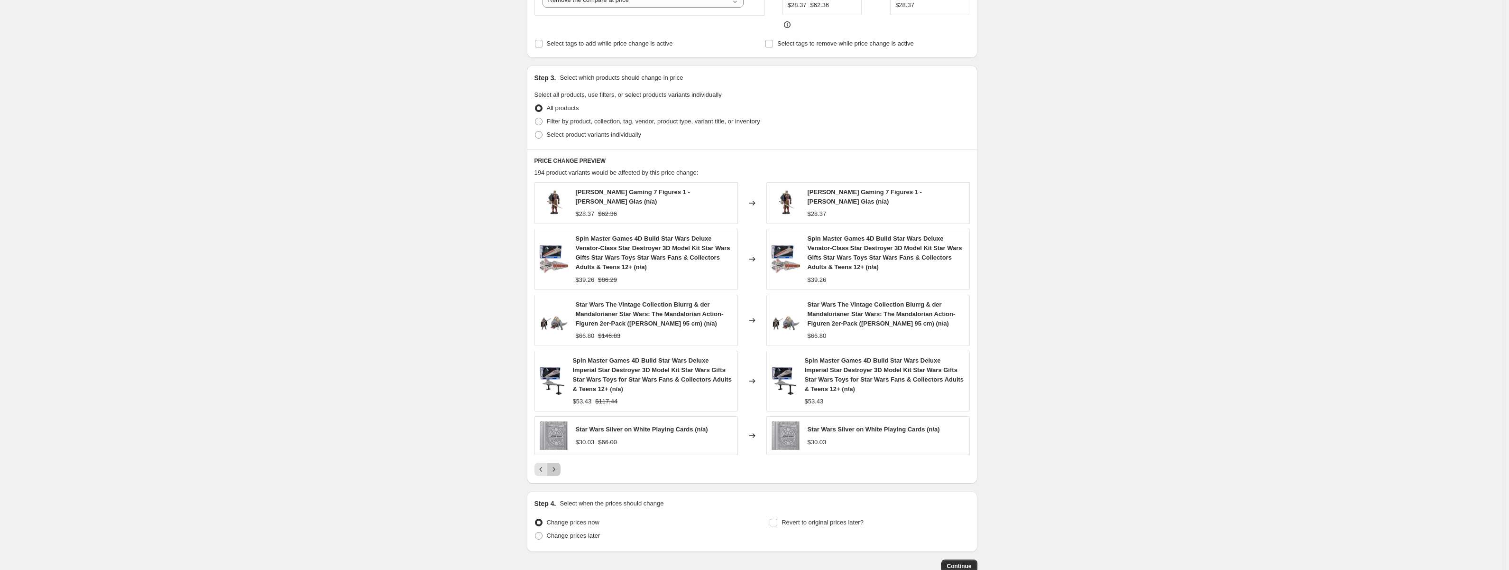
click at [556, 464] on icon "Next" at bounding box center [553, 468] width 9 height 9
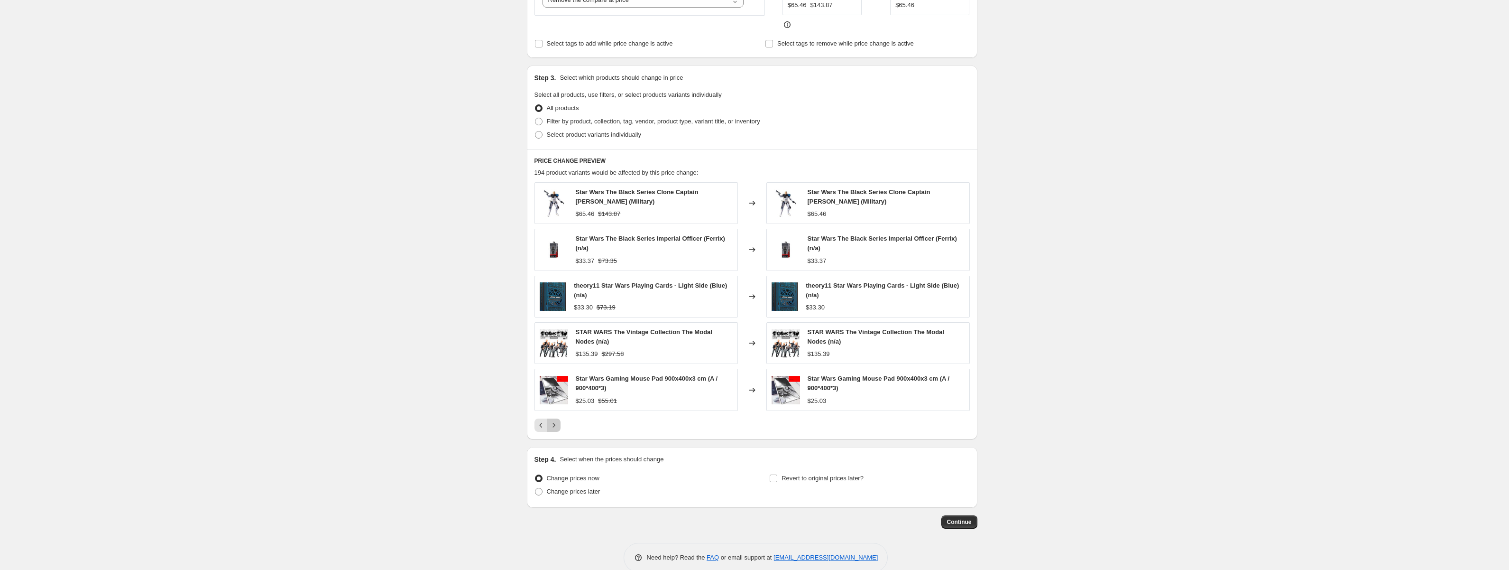
click at [555, 420] on button "Next" at bounding box center [553, 424] width 13 height 13
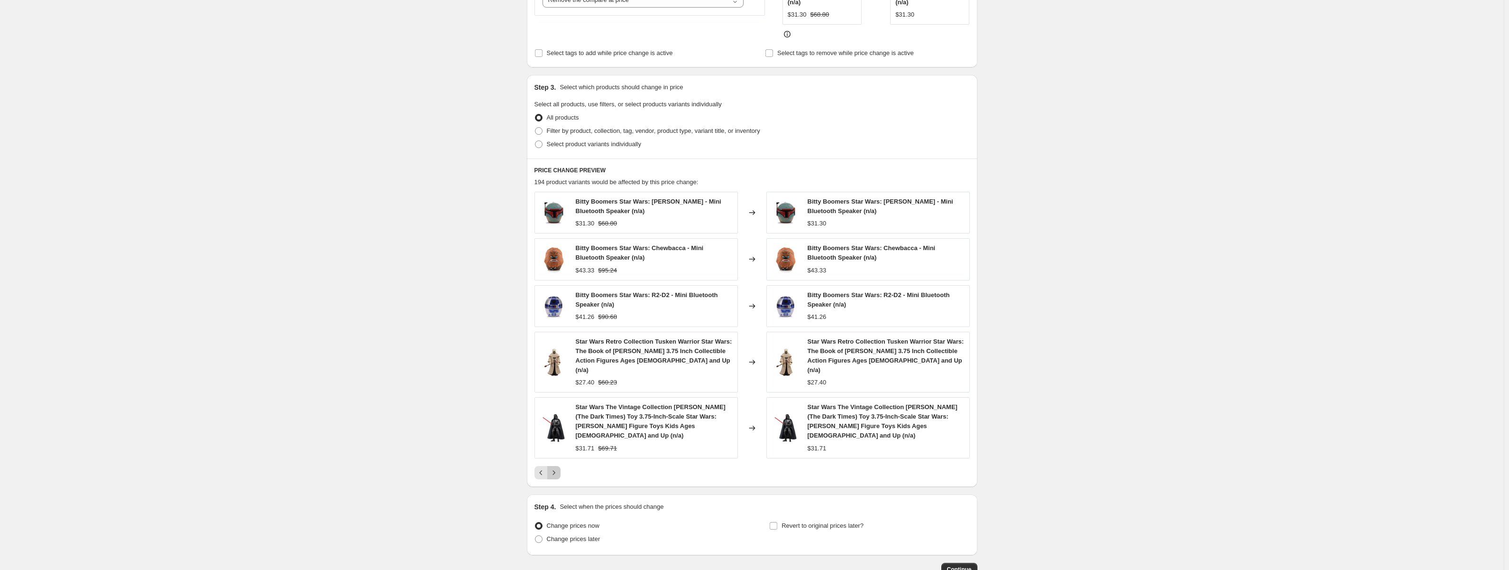
click at [557, 468] on icon "Next" at bounding box center [553, 472] width 9 height 9
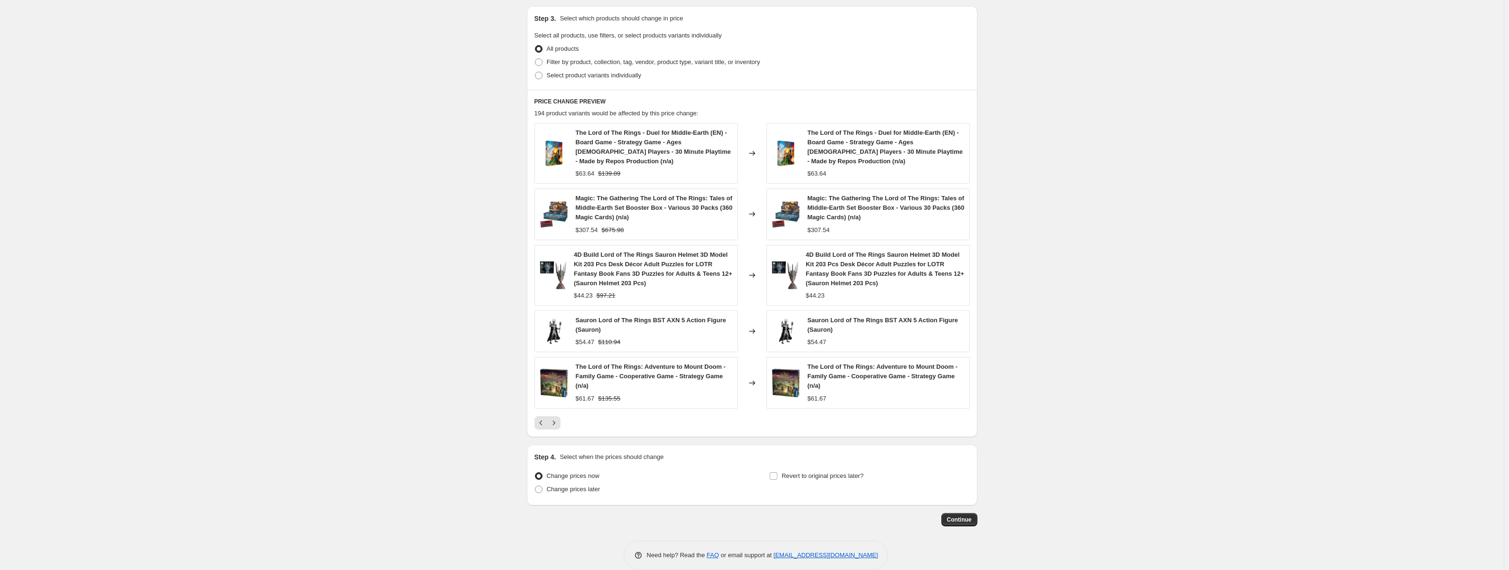
scroll to position [375, 0]
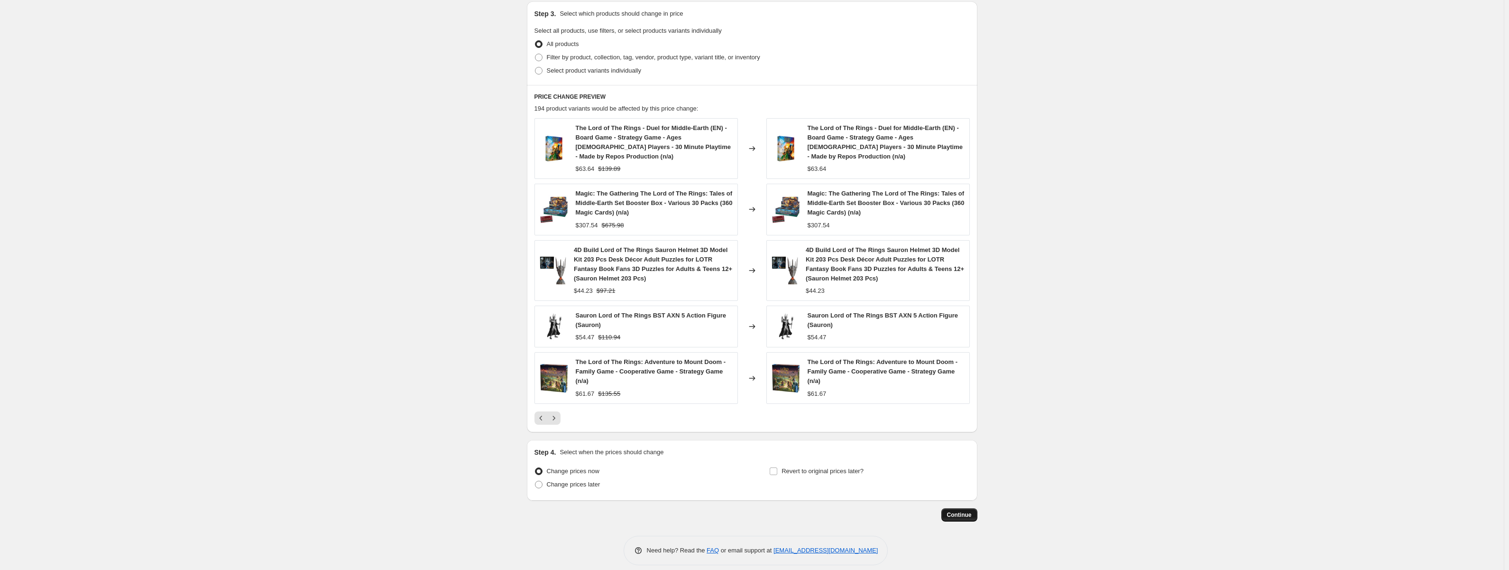
click at [969, 511] on span "Continue" at bounding box center [959, 515] width 25 height 8
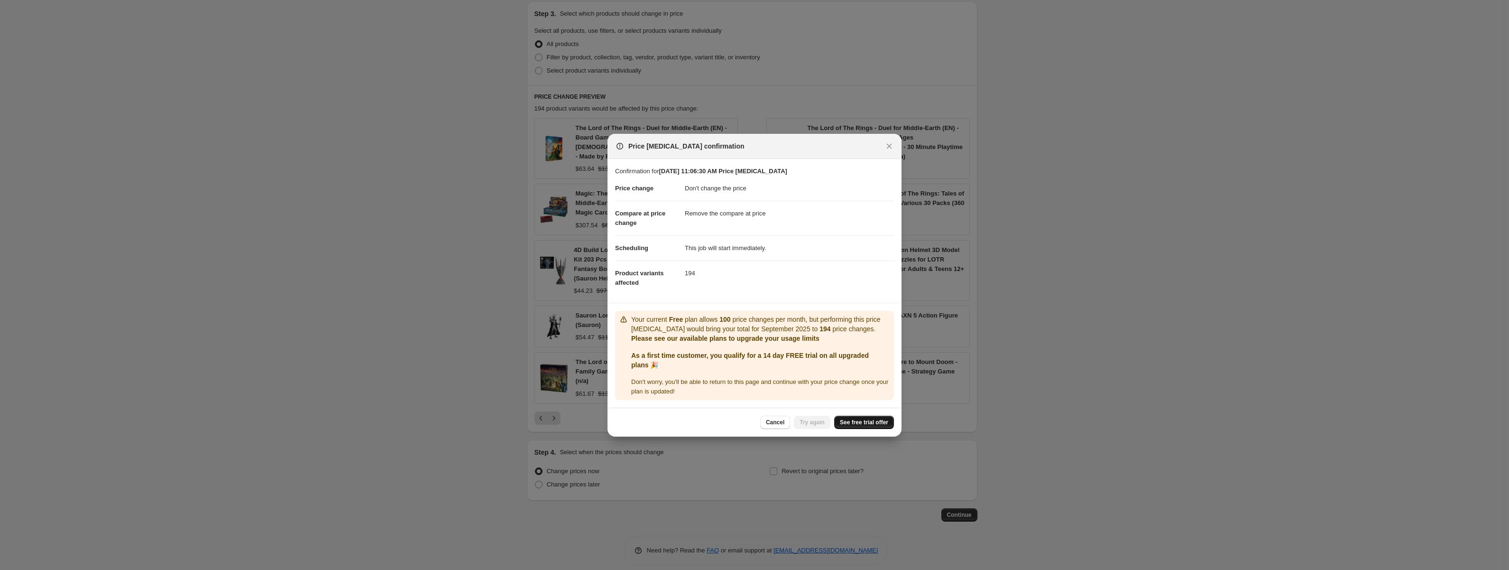
click at [855, 425] on span "See free trial offer" at bounding box center [864, 422] width 48 height 8
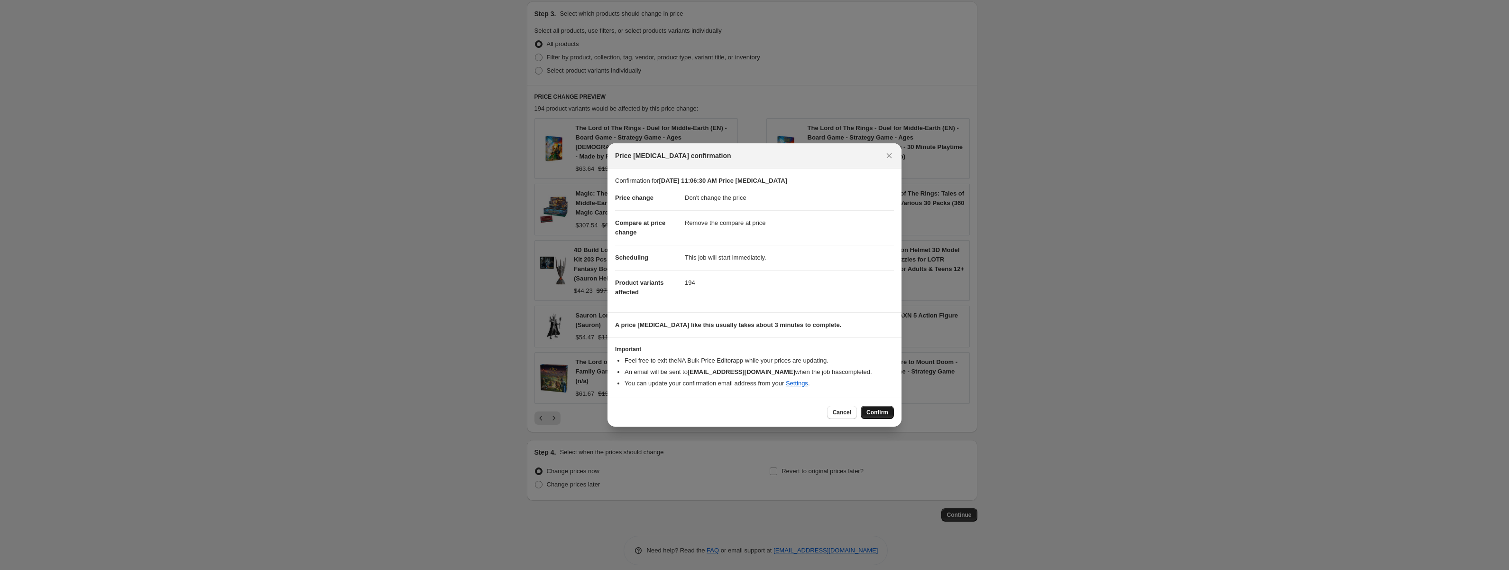
click at [880, 411] on span "Confirm" at bounding box center [878, 412] width 22 height 8
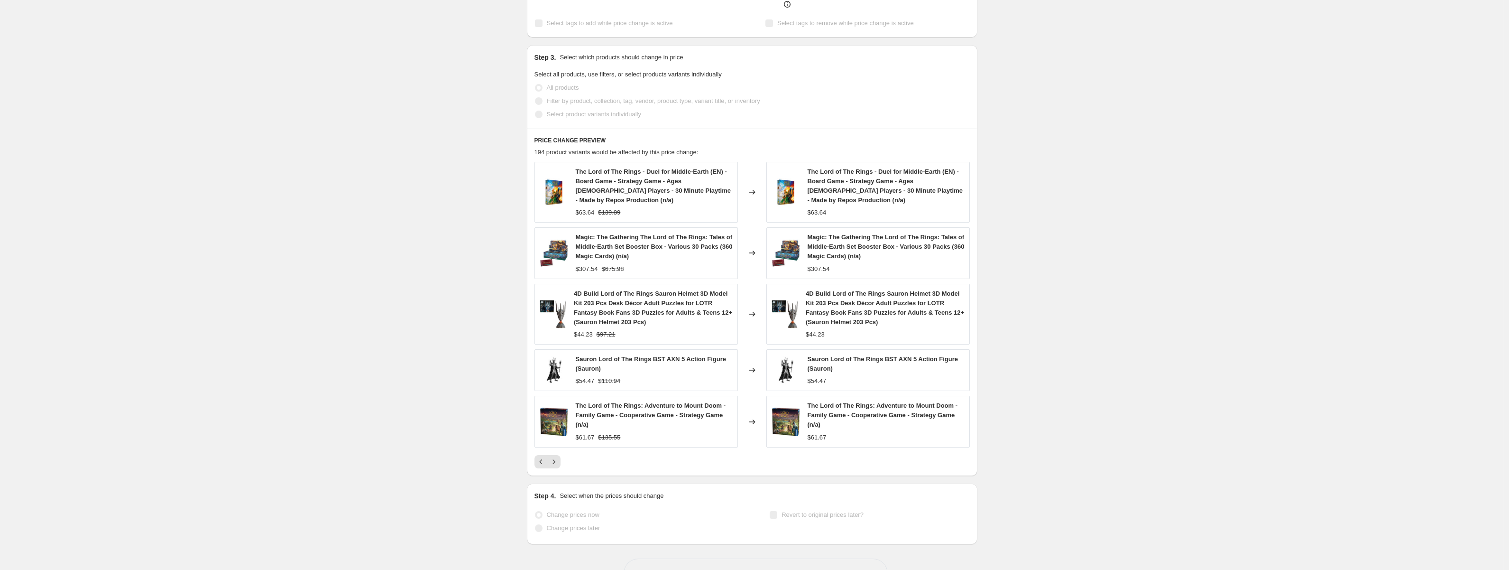
click at [543, 511] on span at bounding box center [539, 515] width 8 height 8
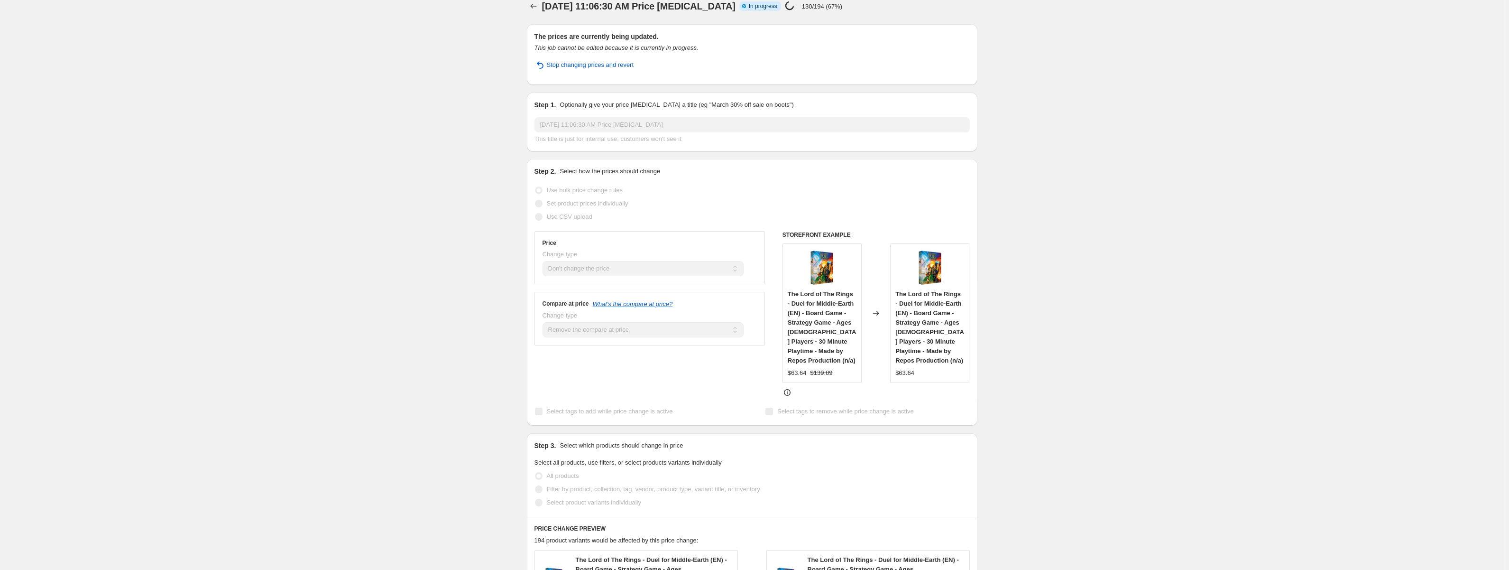
scroll to position [0, 0]
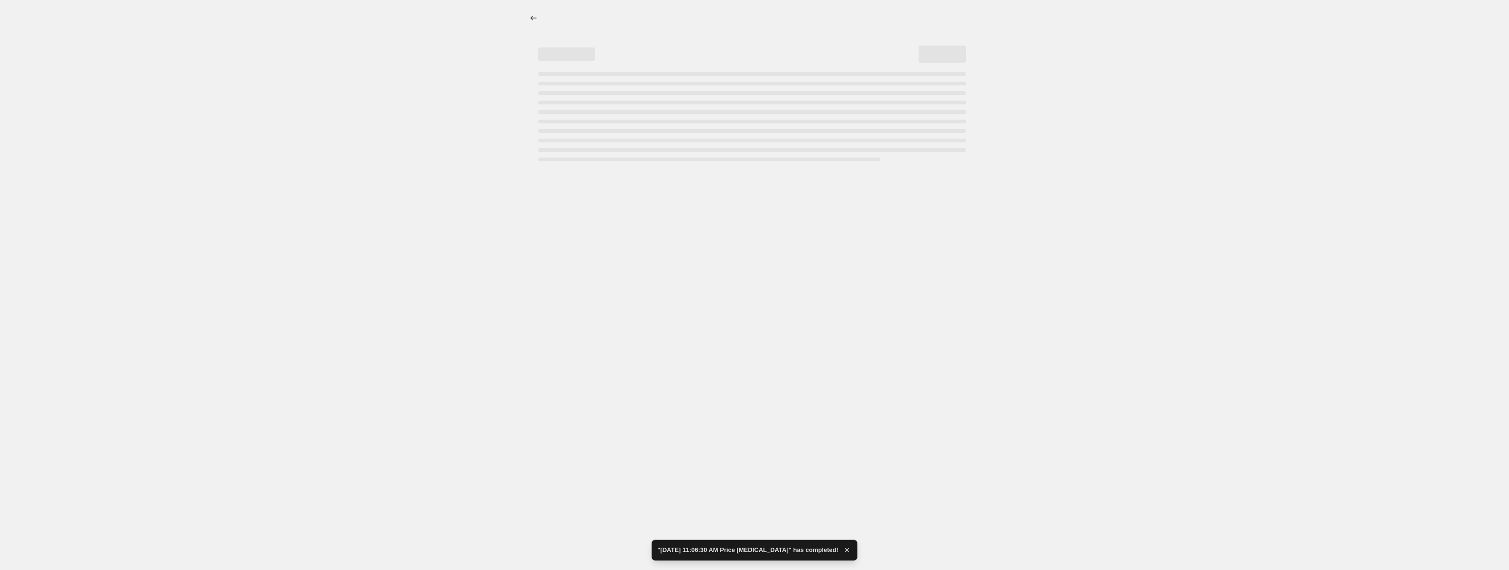
select select "no_change"
select select "remove"
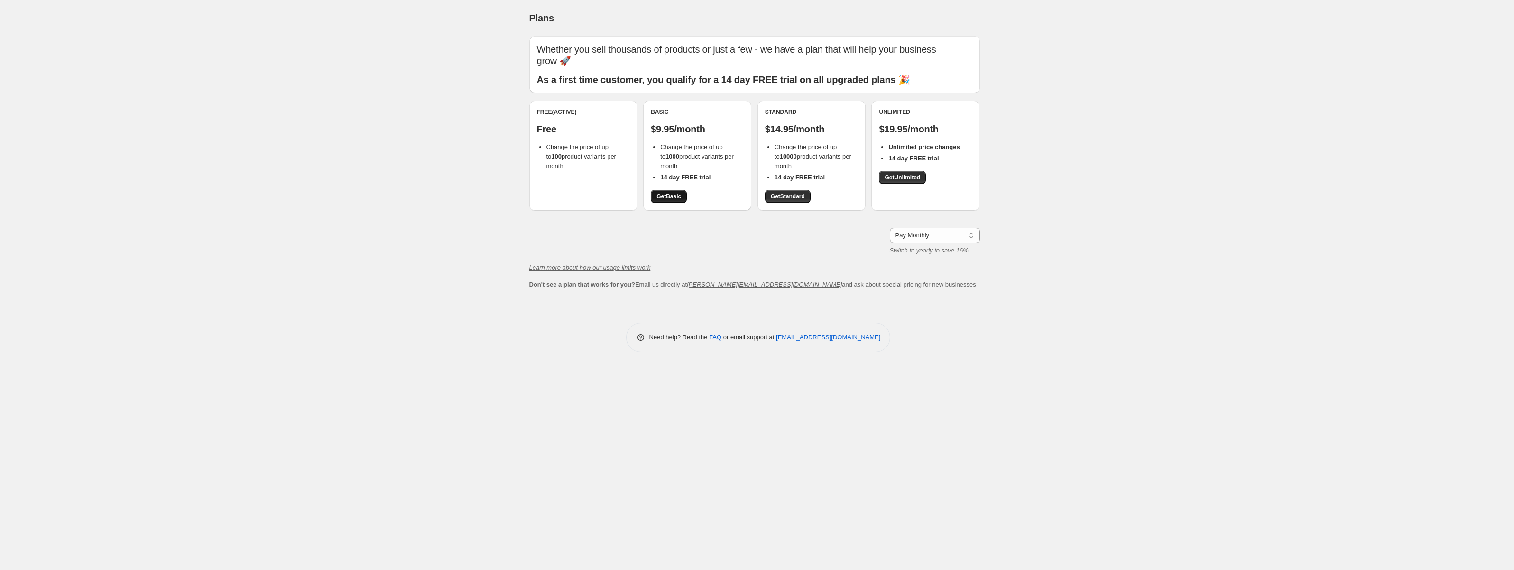
click at [673, 198] on span "Get Basic" at bounding box center [668, 197] width 25 height 8
